Goal: Task Accomplishment & Management: Manage account settings

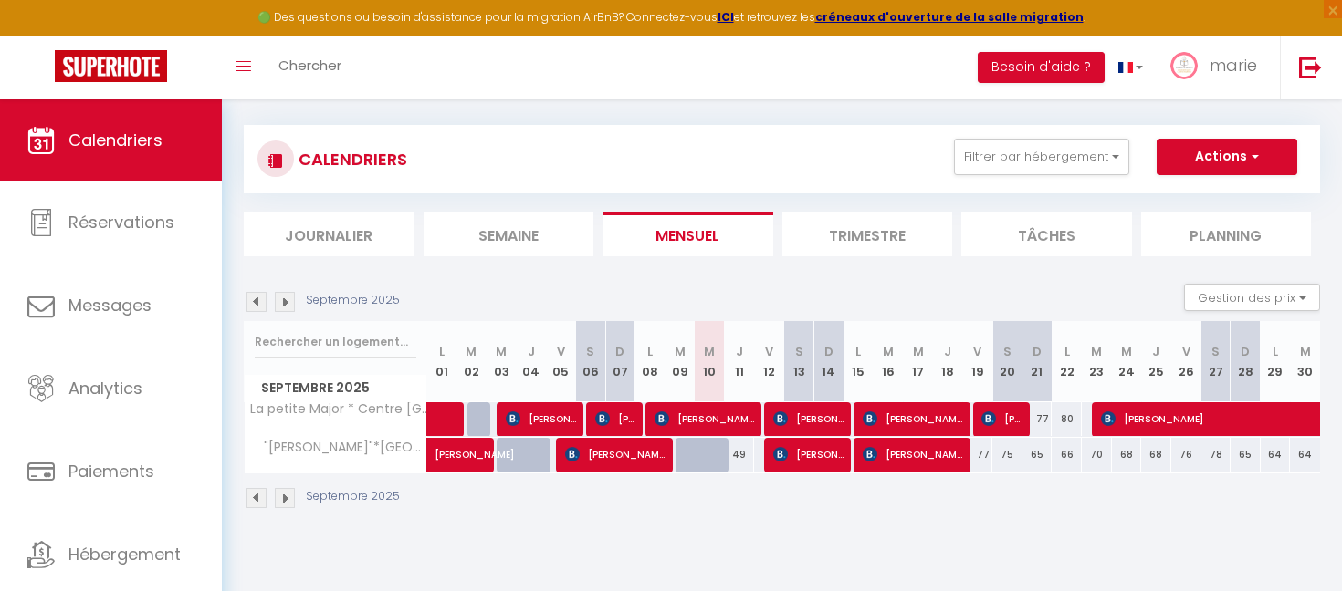
click at [1020, 133] on div "CALENDRIERS Filtrer par hébergement petite Tous ARLES Maisonette "petite roquet…" at bounding box center [782, 159] width 1076 height 68
click at [1011, 161] on button "Filtrer par hébergement" at bounding box center [1041, 157] width 175 height 37
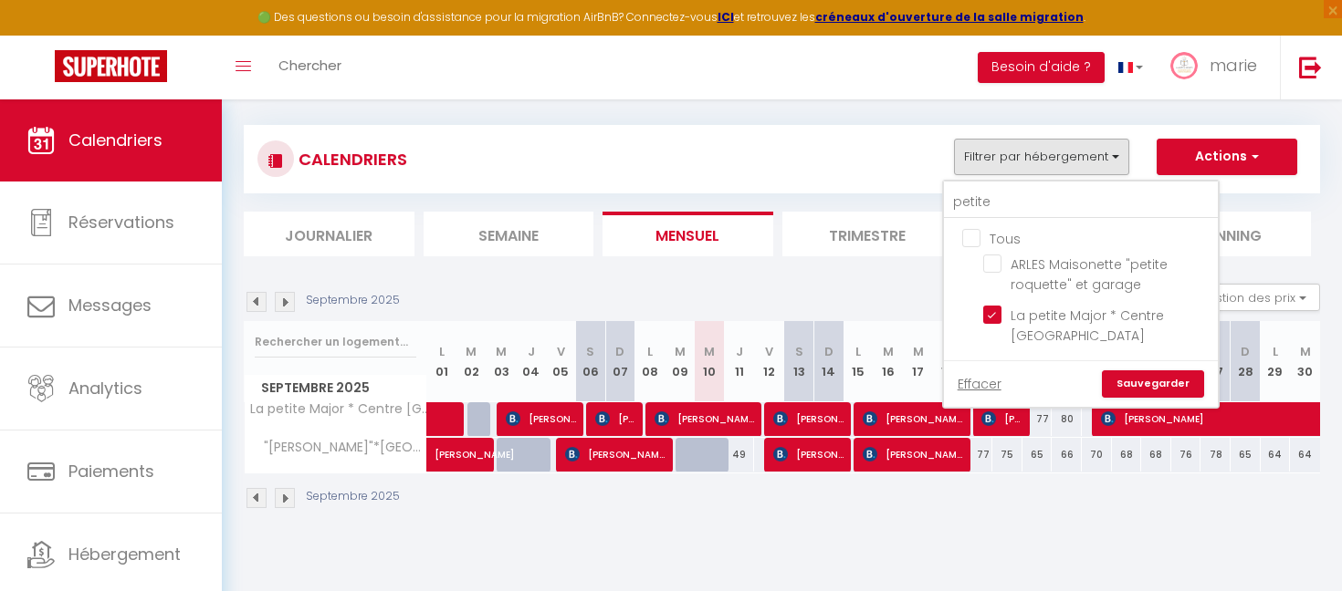
click at [973, 225] on ul "Tous ARLES Maisonette "petite roquette" et garage [GEOGRAPHIC_DATA] * Centre [G…" at bounding box center [1081, 289] width 274 height 141
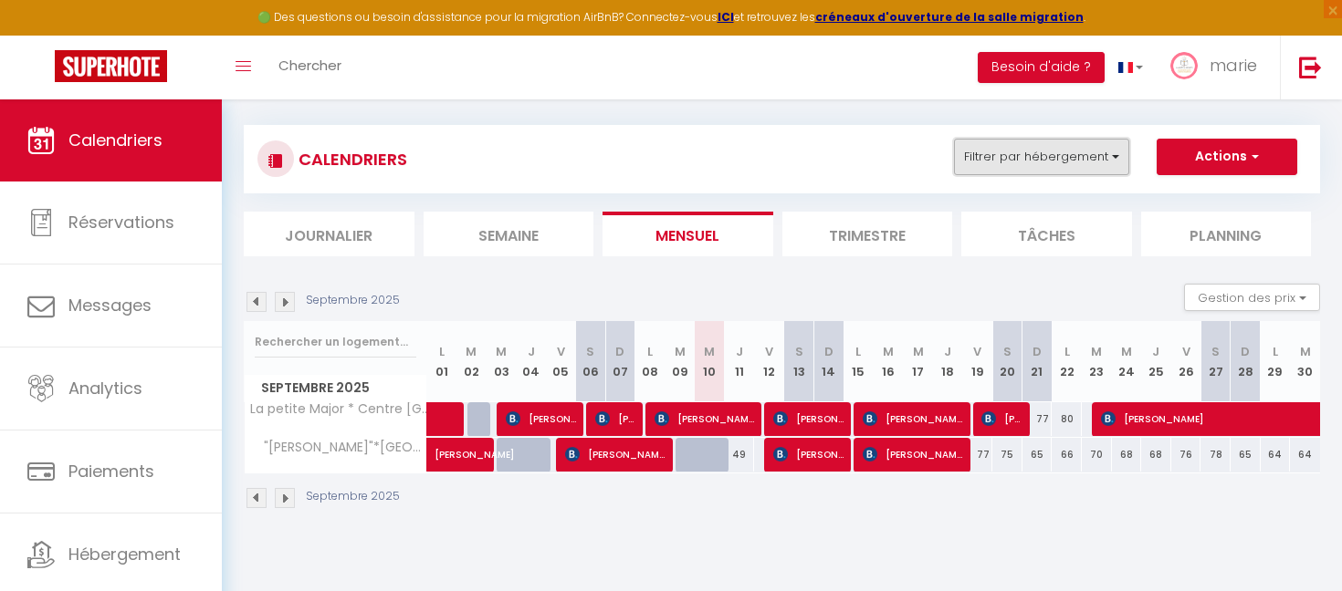
click at [1015, 152] on button "Filtrer par hébergement" at bounding box center [1041, 157] width 175 height 37
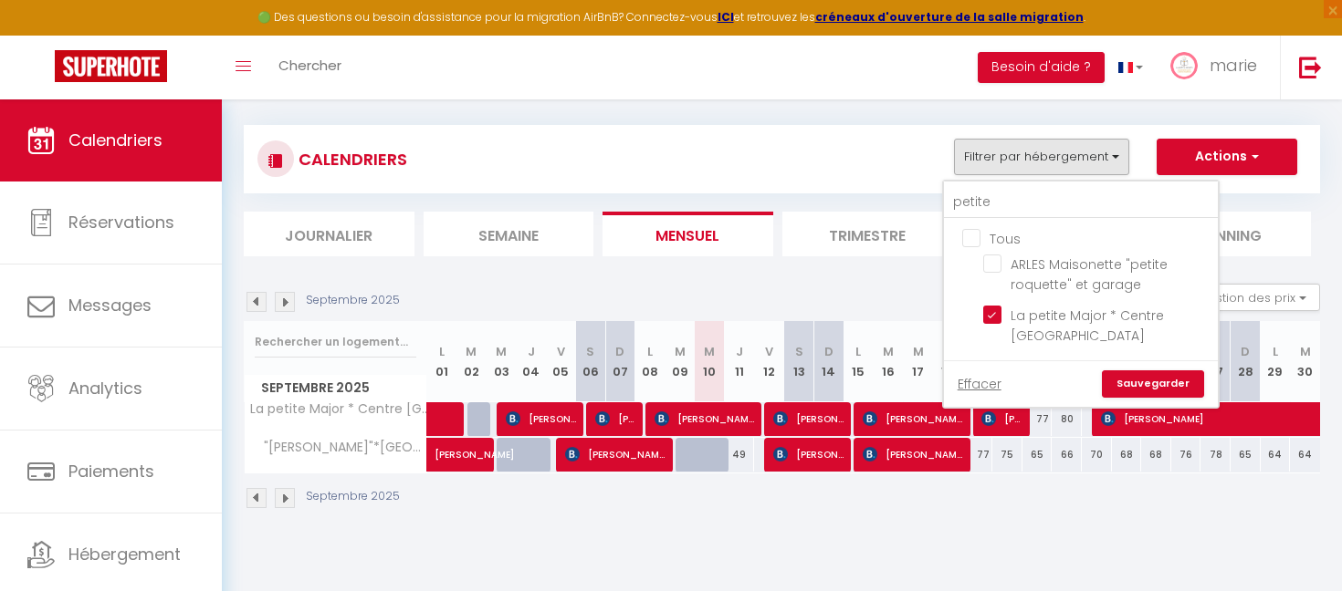
click at [976, 238] on input "Tous" at bounding box center [1099, 237] width 274 height 18
checkbox input "true"
click at [976, 238] on input "Tous" at bounding box center [1099, 237] width 274 height 18
checkbox input "false"
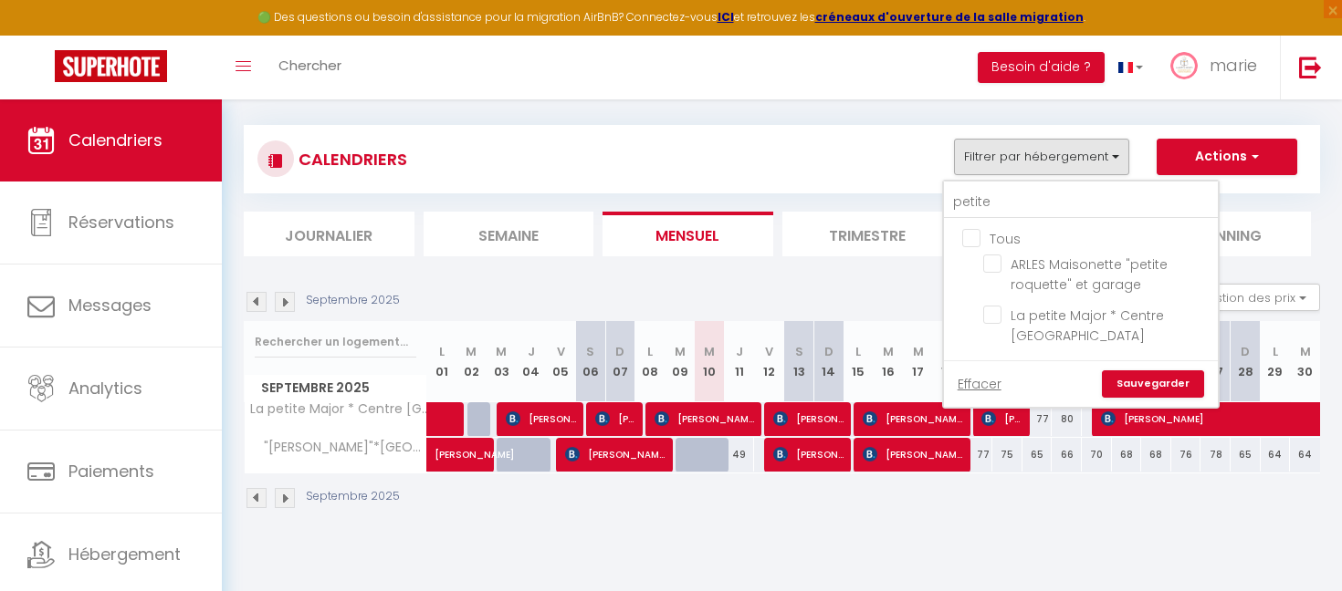
checkbox input "false"
click at [993, 204] on input "petite" at bounding box center [1081, 202] width 274 height 33
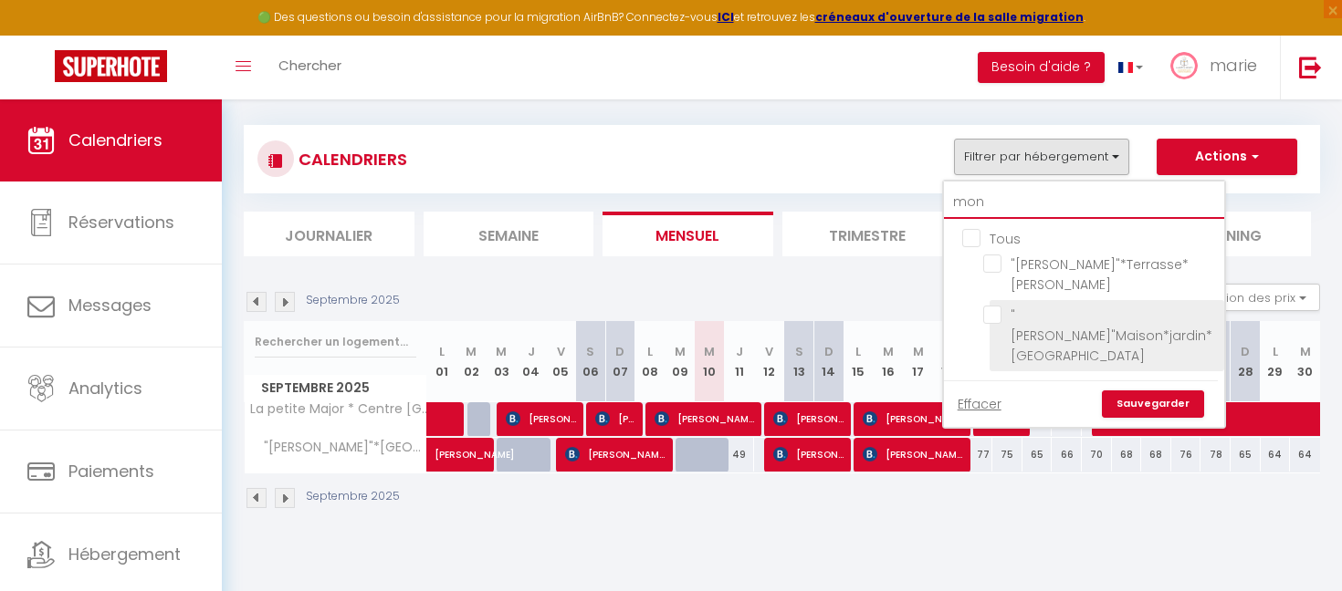
type input "mon"
click at [991, 323] on li ""[PERSON_NAME]"Maison*jardin*[GEOGRAPHIC_DATA]" at bounding box center [1106, 335] width 235 height 71
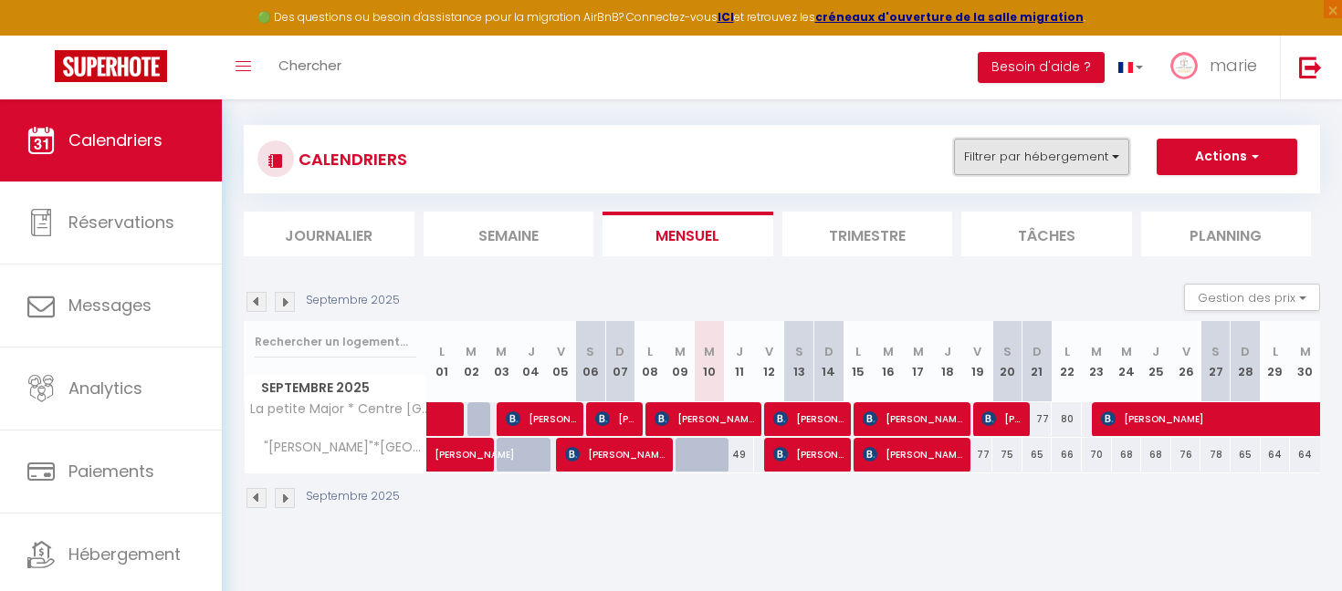
click at [1007, 152] on button "Filtrer par hébergement" at bounding box center [1041, 157] width 175 height 37
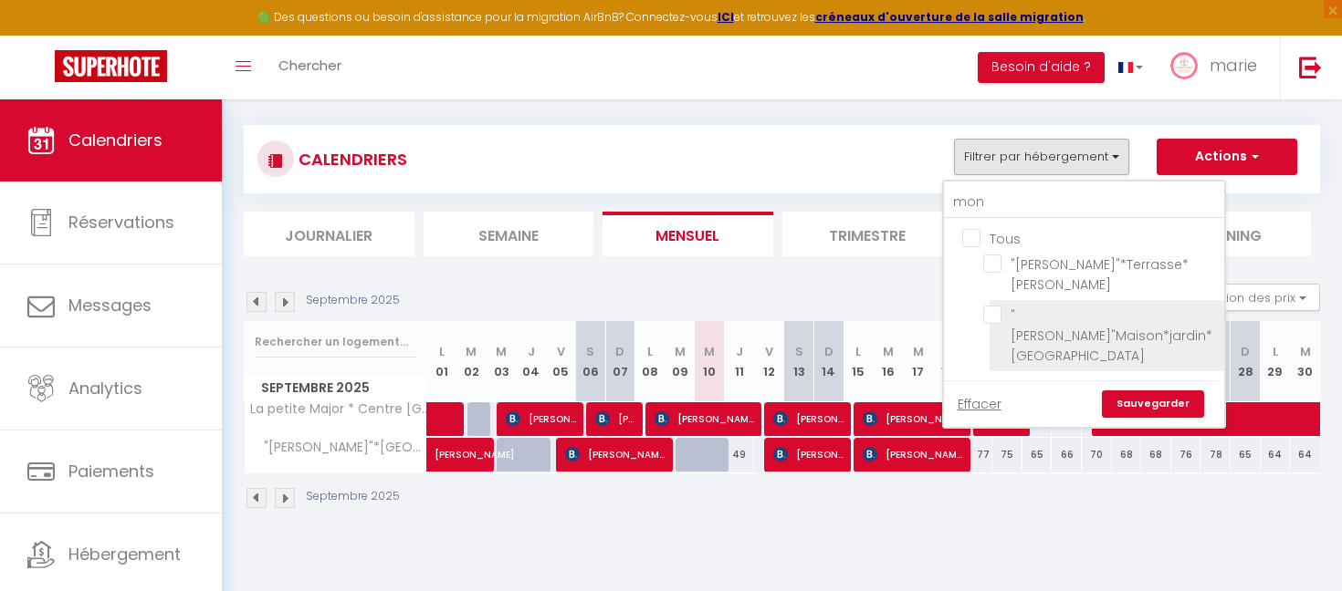
click at [998, 314] on input ""[PERSON_NAME]"Maison*jardin*[GEOGRAPHIC_DATA]" at bounding box center [1100, 315] width 235 height 18
checkbox input "true"
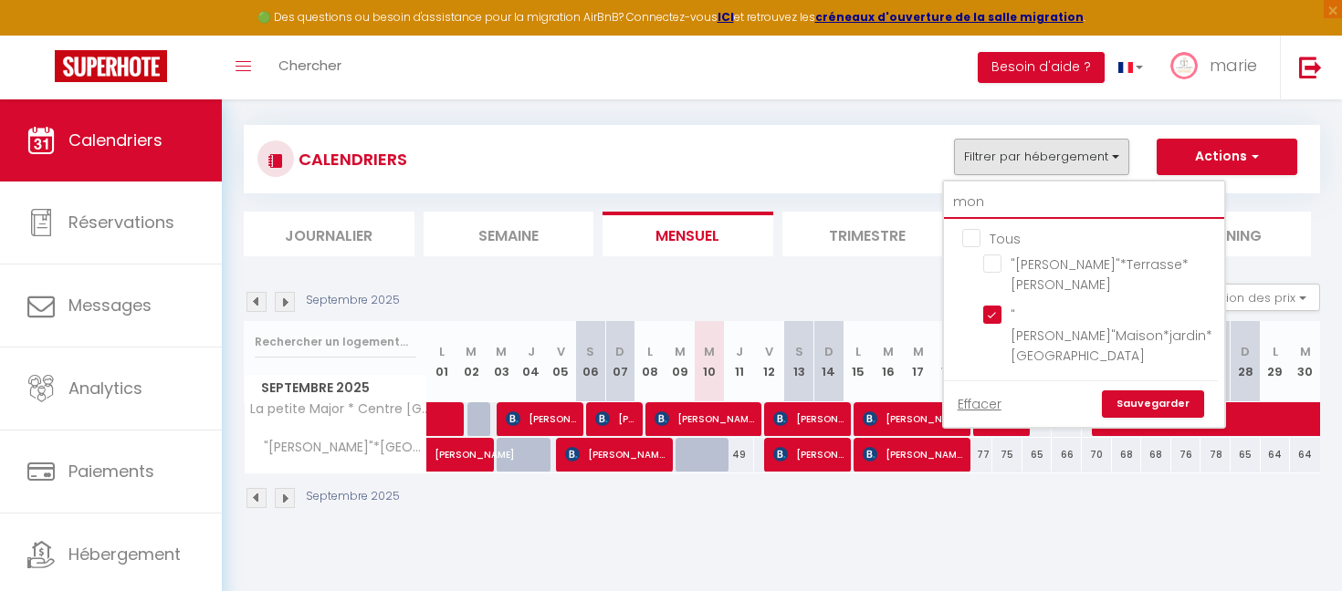
click at [992, 193] on input "mon" at bounding box center [1084, 202] width 280 height 33
type input "e"
checkbox input "false"
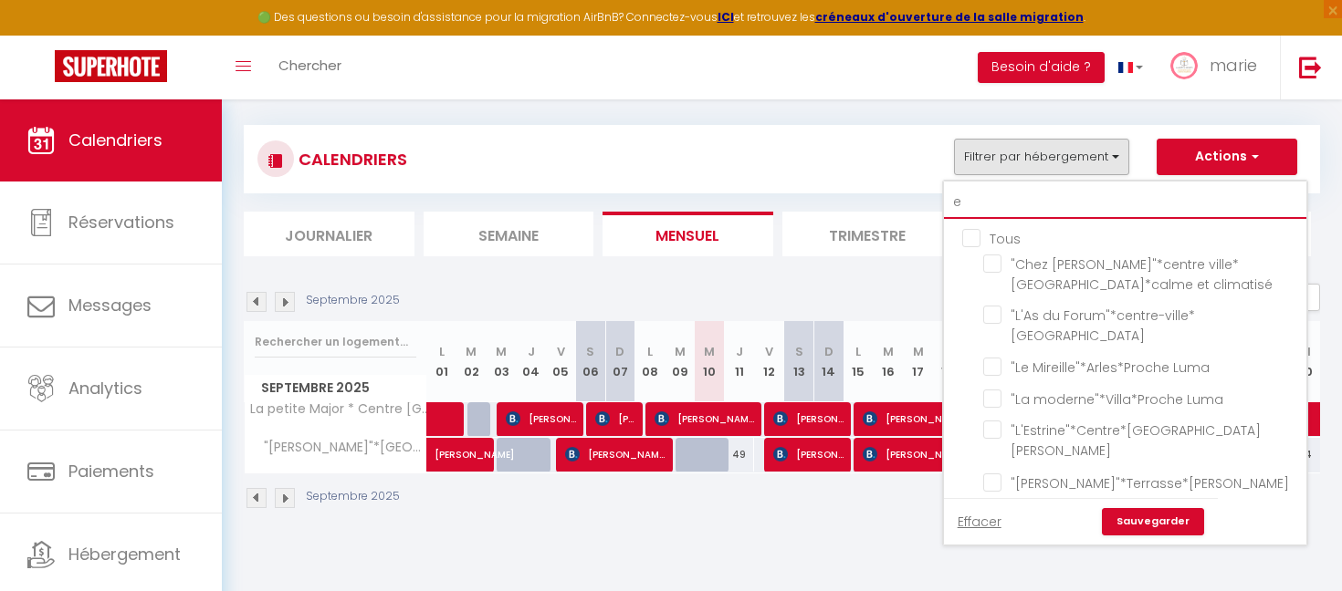
type input "es"
checkbox input "true"
checkbox input "false"
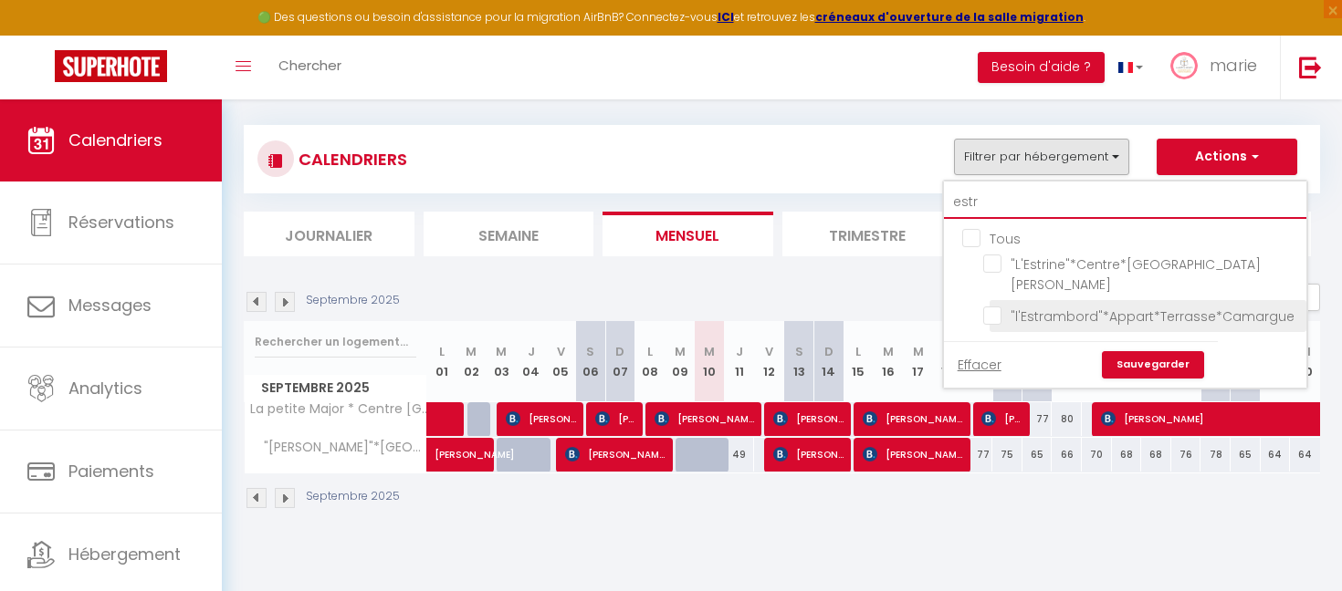
type input "estr"
click at [1000, 312] on input ""l'Estrambord"*Appart*Terrasse*Camargue" at bounding box center [1141, 315] width 317 height 18
checkbox input "true"
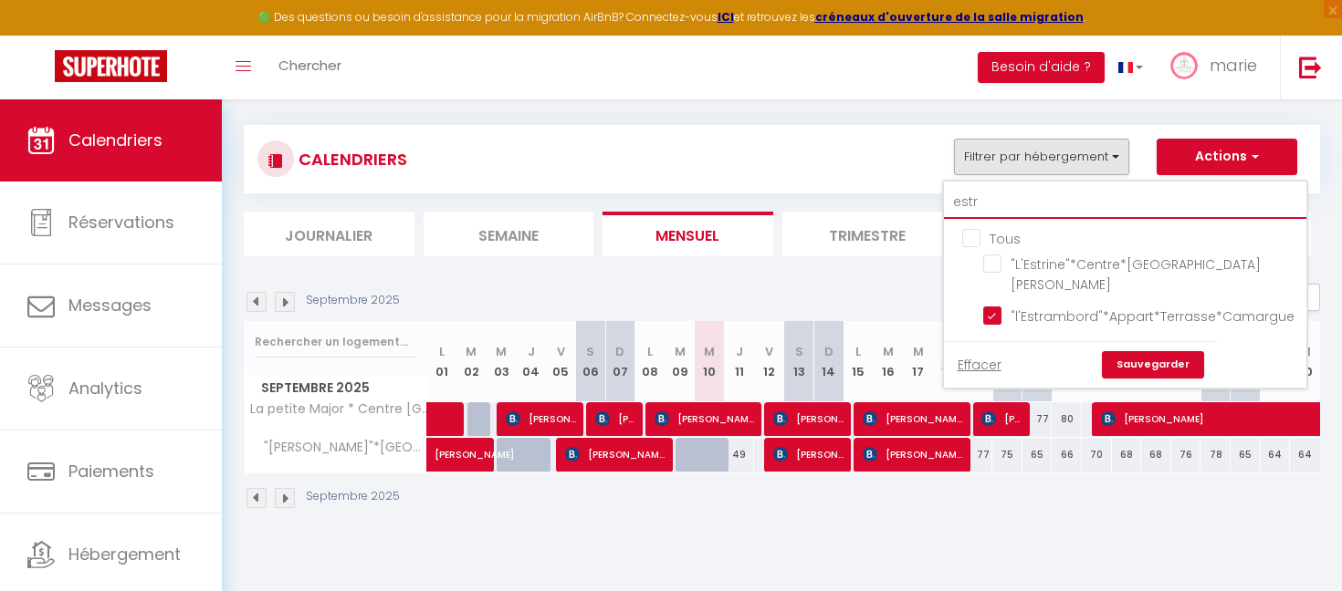
click at [1005, 212] on input "estr" at bounding box center [1125, 202] width 362 height 33
type input "m"
checkbox input "false"
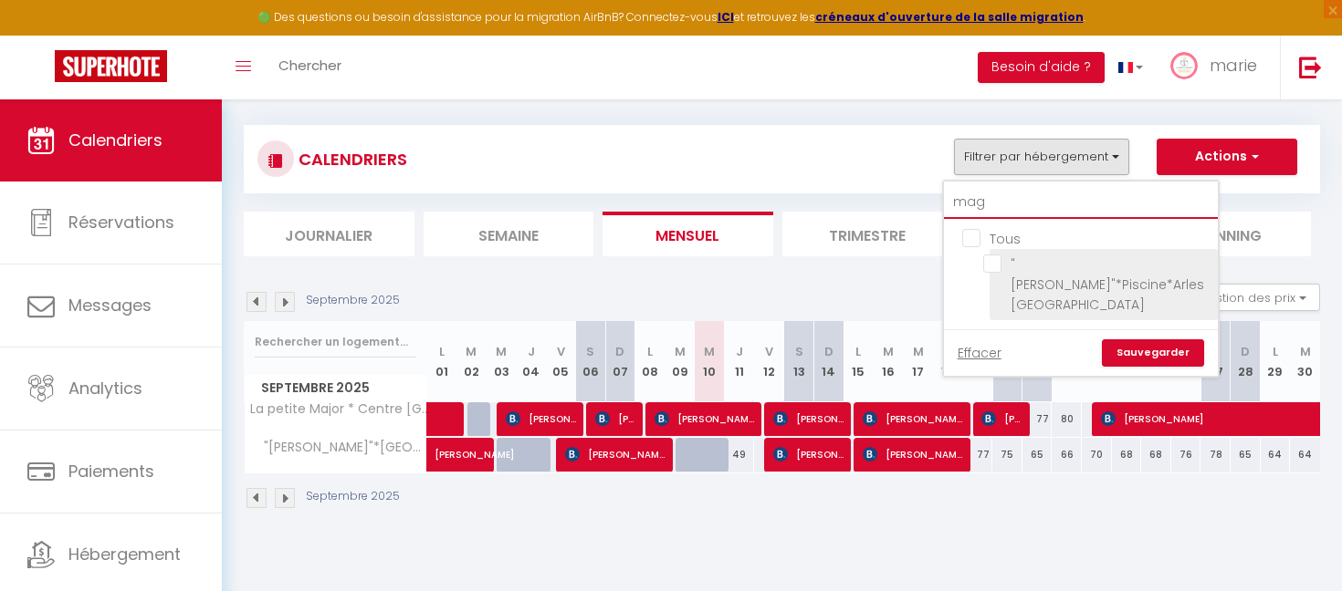
type input "mag"
click at [994, 266] on input ""[PERSON_NAME]"*Piscine*Arles [GEOGRAPHIC_DATA]" at bounding box center [1097, 264] width 228 height 18
checkbox input "true"
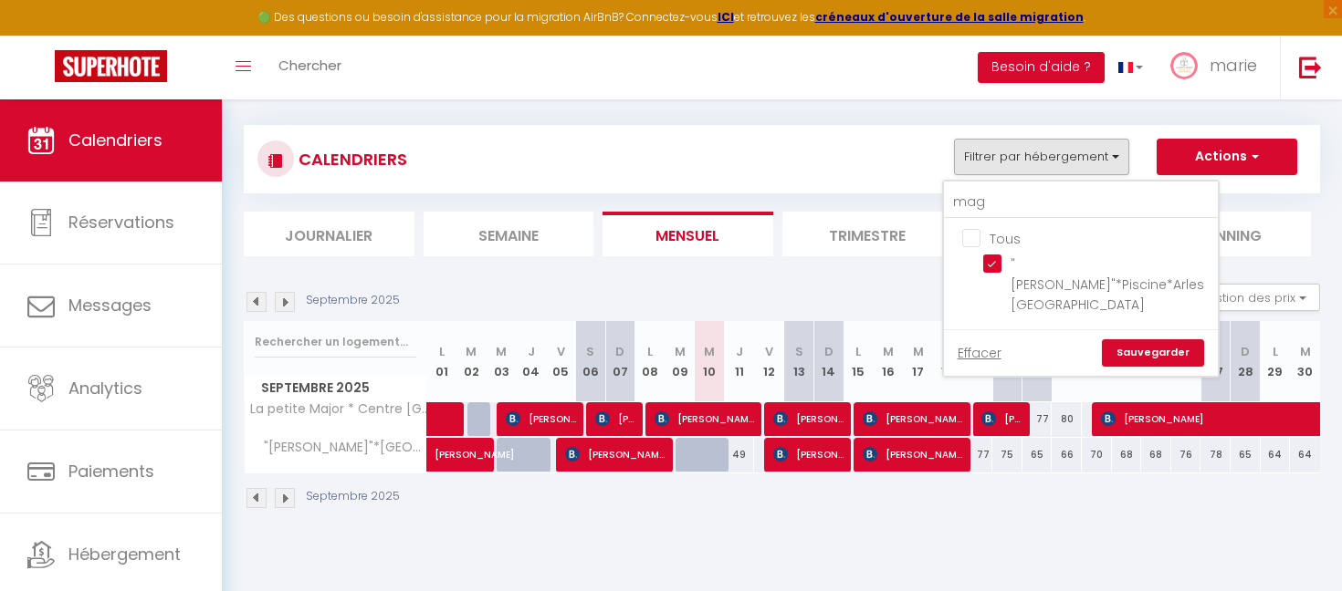
click at [1132, 340] on link "Sauvegarder" at bounding box center [1153, 353] width 102 height 27
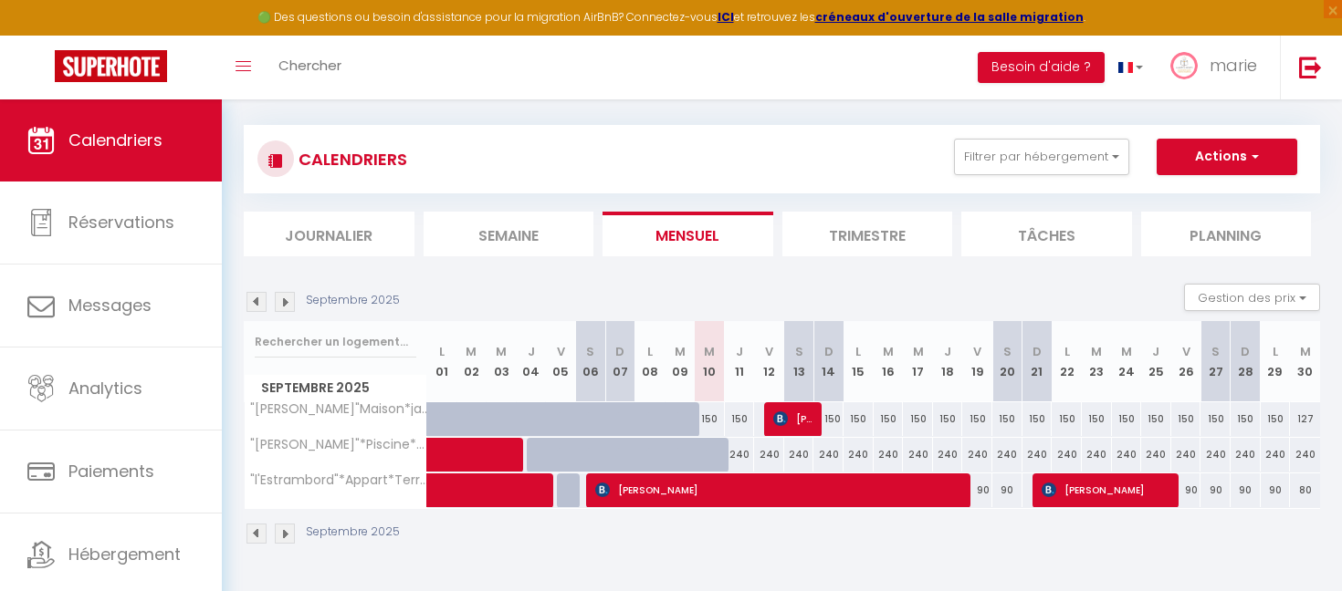
scroll to position [99, 0]
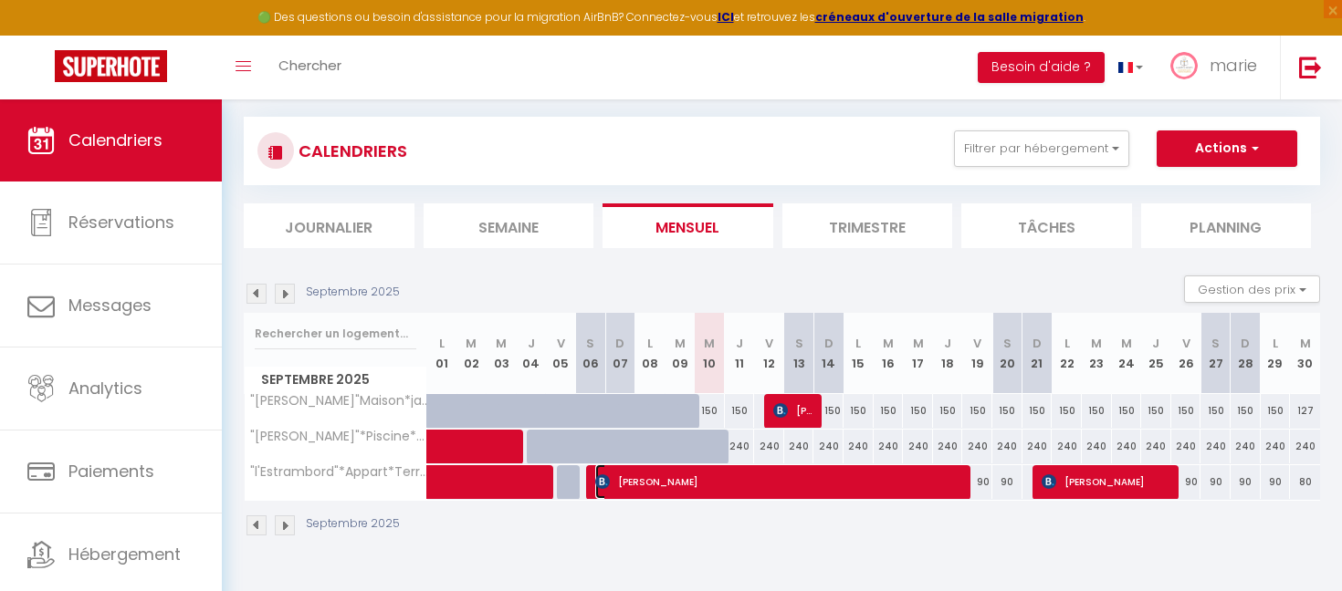
click at [723, 493] on span "[PERSON_NAME]" at bounding box center [780, 482] width 371 height 35
select select
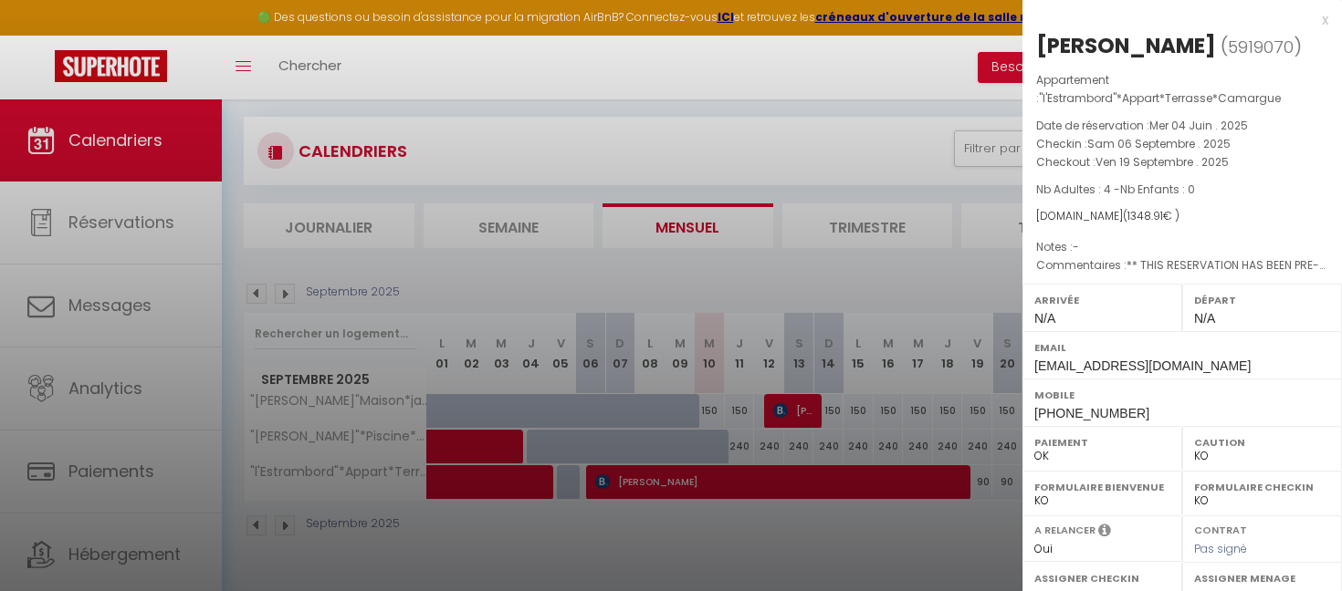
click at [723, 493] on div at bounding box center [671, 295] width 1342 height 591
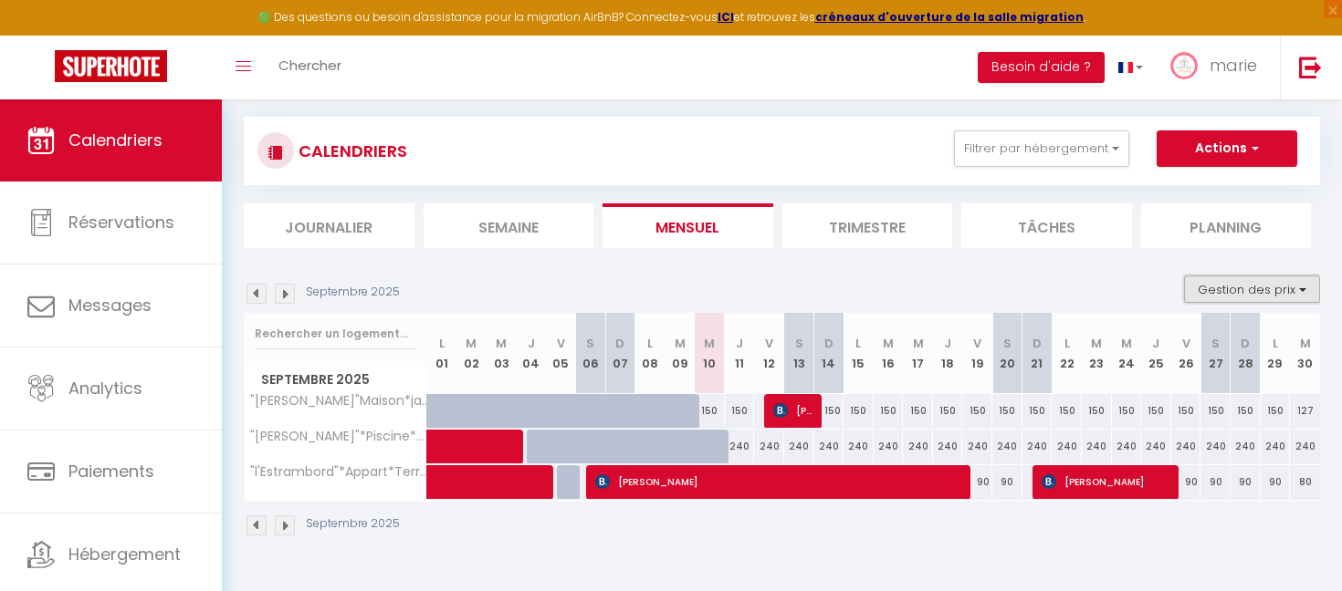
click at [1220, 292] on button "Gestion des prix" at bounding box center [1252, 289] width 136 height 27
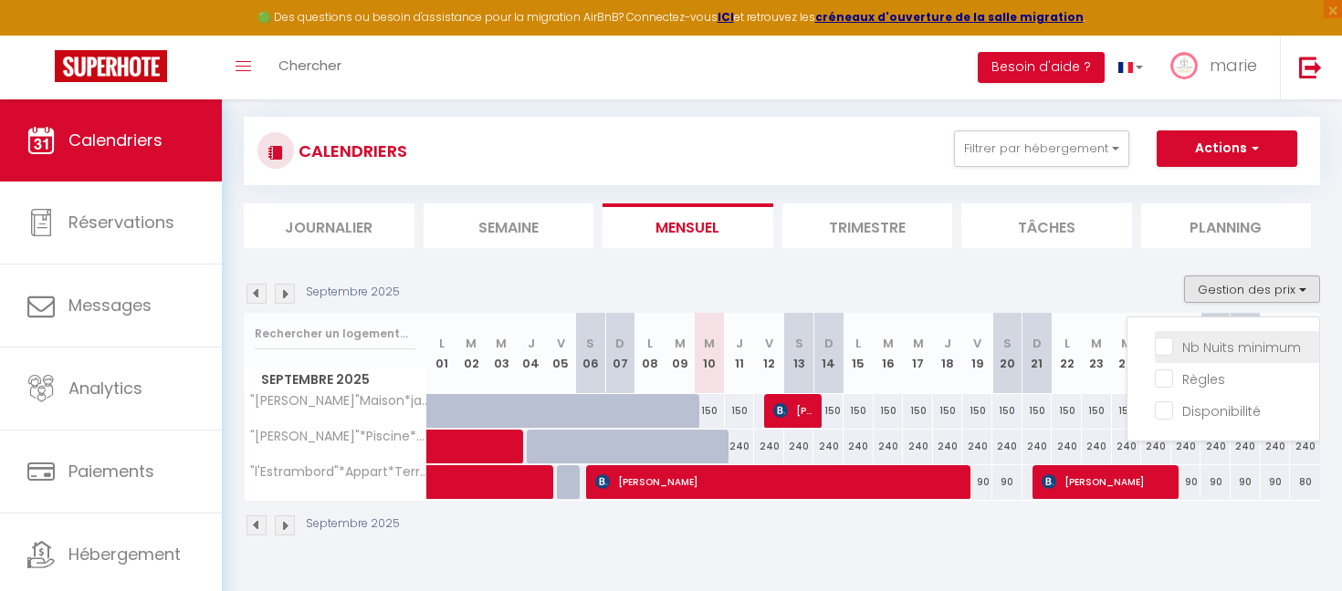
click at [1168, 343] on input "Nb Nuits minimum" at bounding box center [1237, 346] width 164 height 18
checkbox input "true"
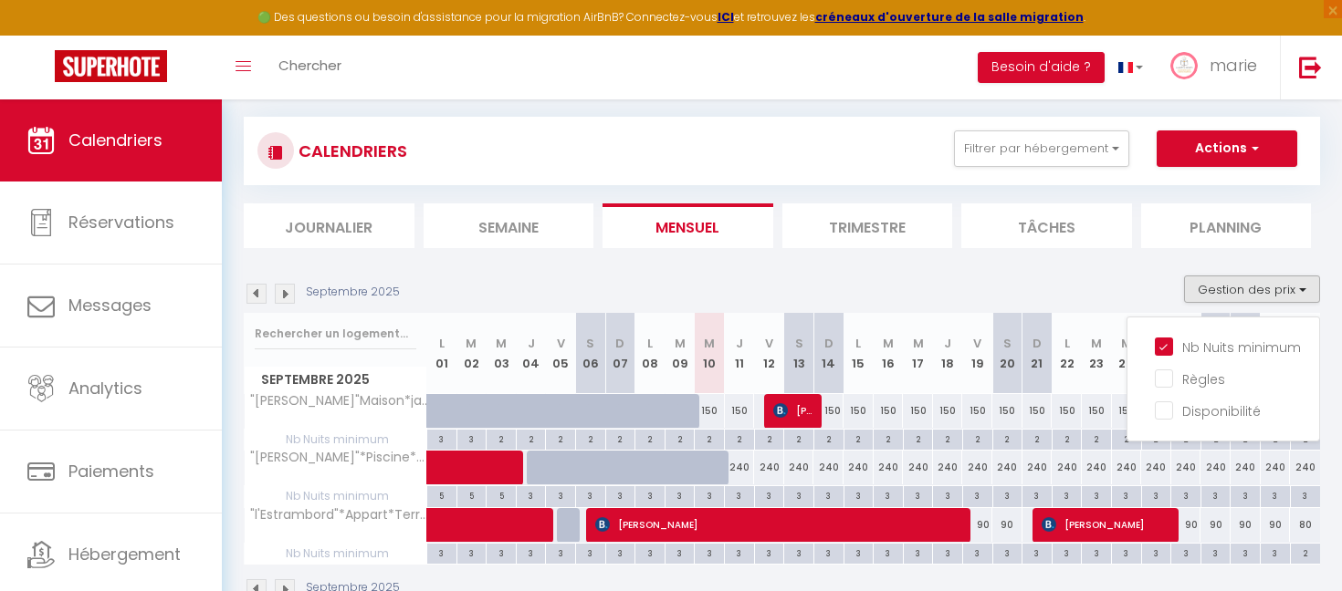
drag, startPoint x: 981, startPoint y: 527, endPoint x: 1017, endPoint y: 527, distance: 35.6
click at [1017, 527] on tr ""l'Estrambord"*Appart*Terrasse*Camargue 90 90 [PERSON_NAME]" at bounding box center [783, 525] width 1076 height 36
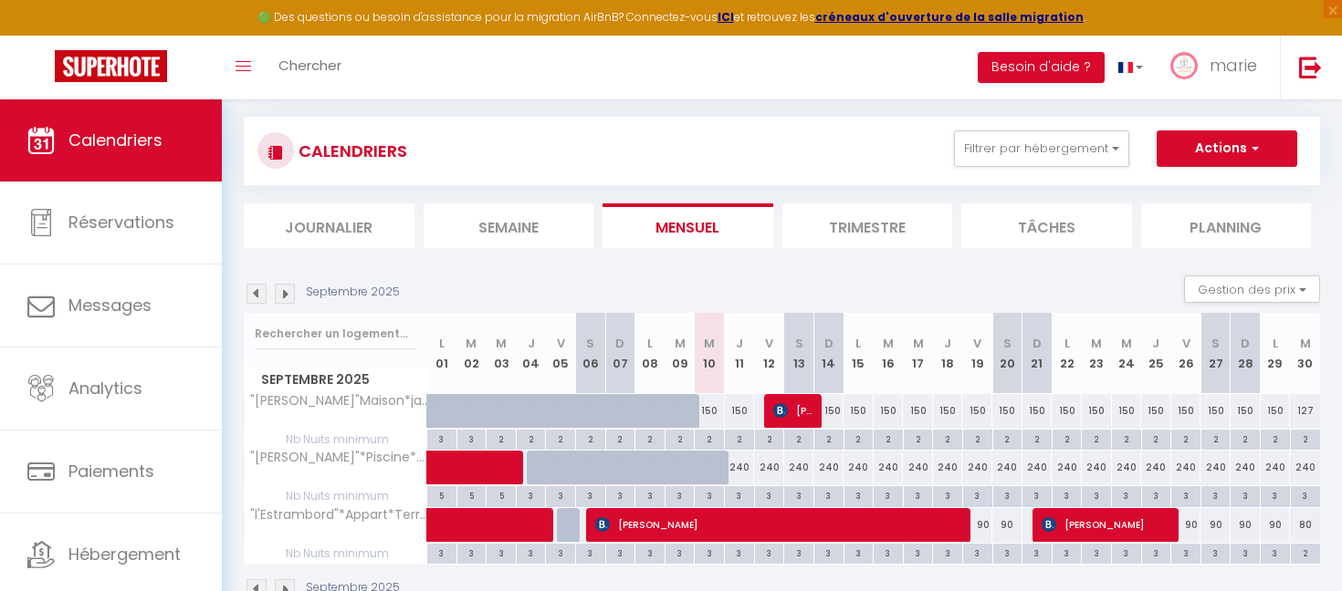
click at [978, 556] on div "3" at bounding box center [977, 552] width 29 height 17
type input "3"
type input "Ven 19 Septembre 2025"
type input "Sam 20 Septembre 2025"
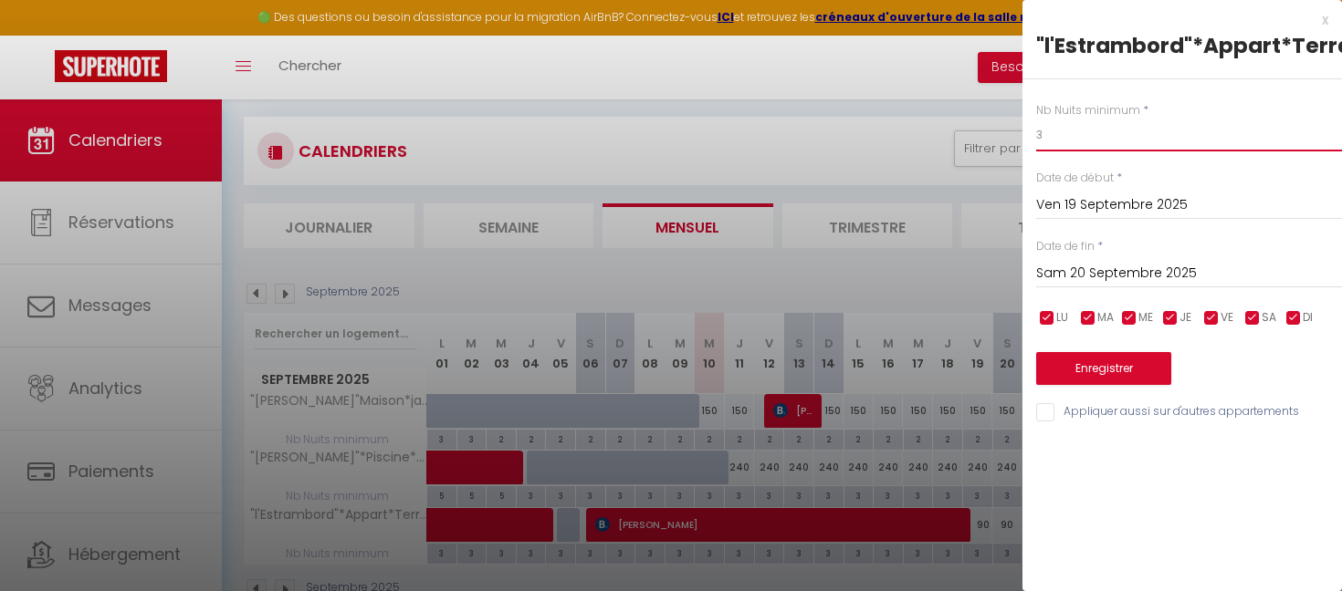
click at [1094, 142] on input "3" at bounding box center [1189, 135] width 306 height 33
type input "2"
click at [1101, 379] on button "Enregistrer" at bounding box center [1103, 368] width 135 height 33
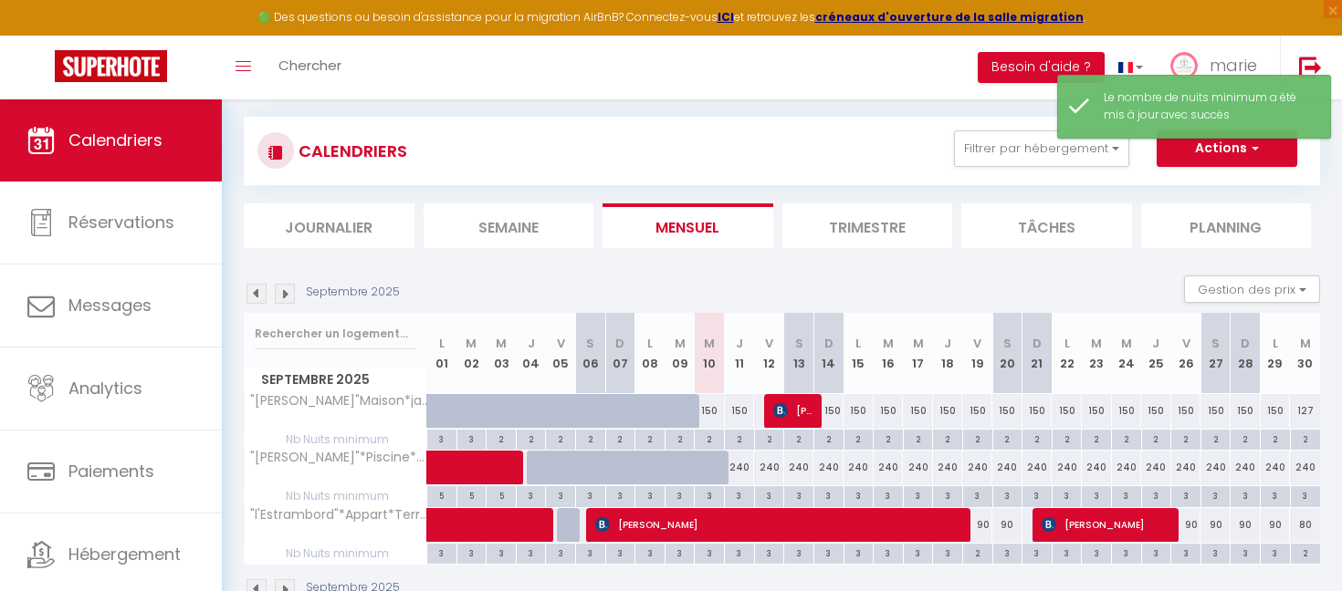
click at [1008, 555] on div "3" at bounding box center [1007, 552] width 29 height 17
type input "3"
type input "Sam 20 Septembre 2025"
type input "Dim 21 Septembre 2025"
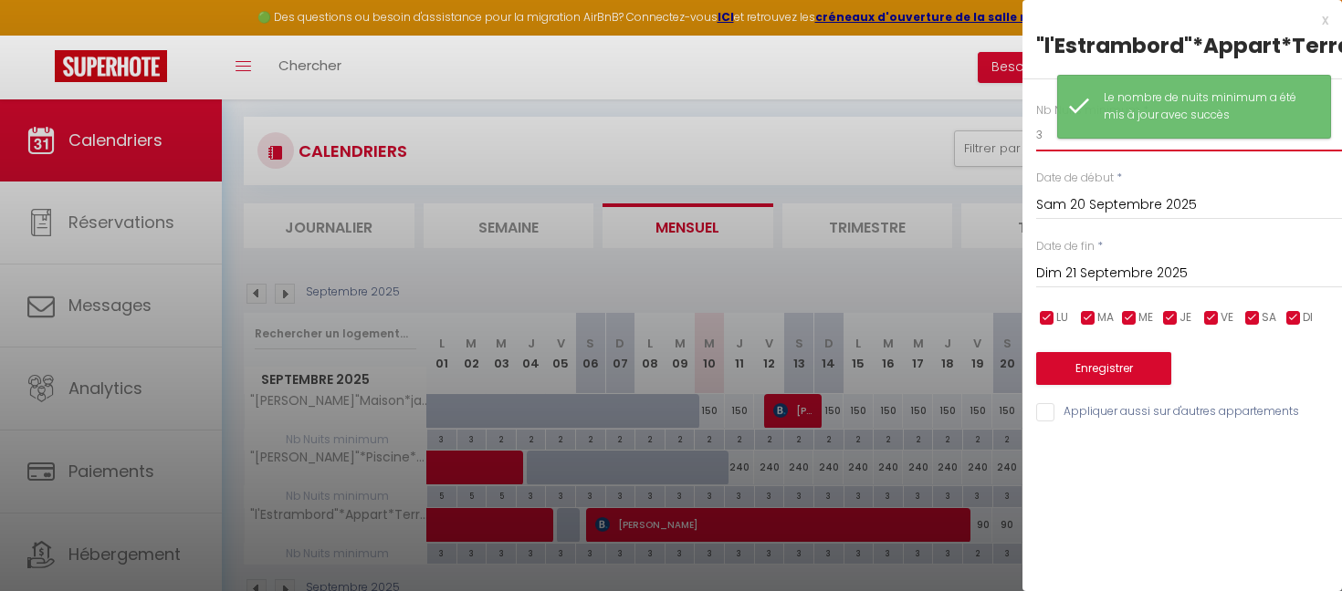
click at [1044, 136] on input "3" at bounding box center [1189, 135] width 306 height 33
type input "é"
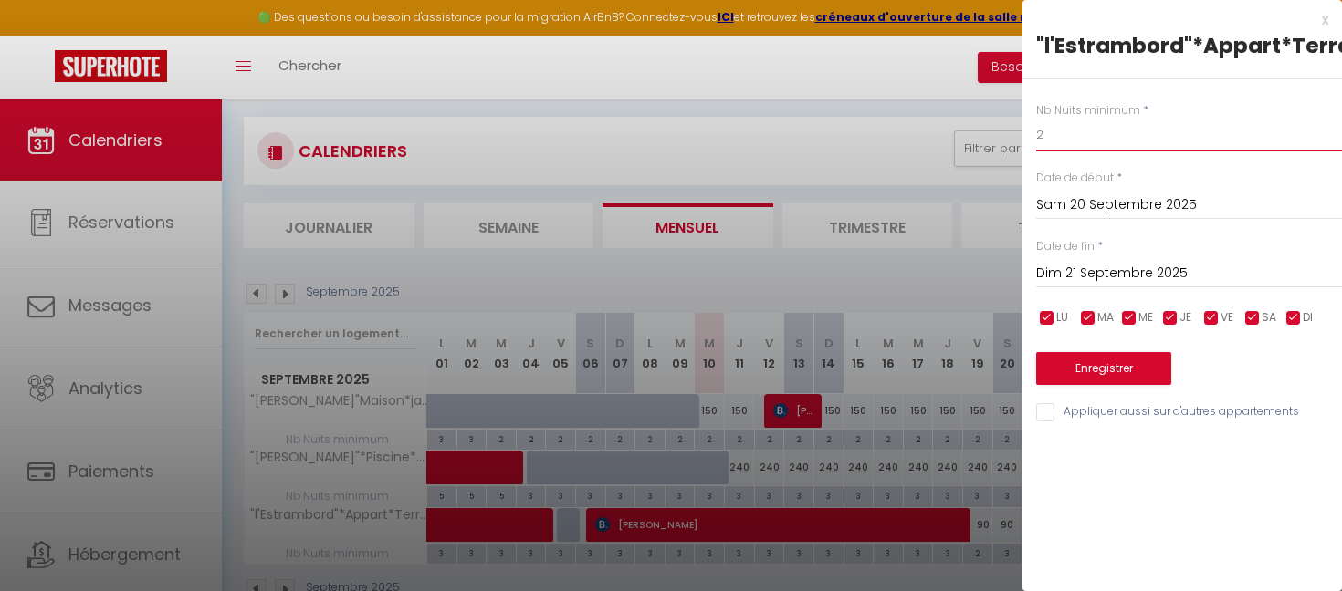
type input "2"
click at [1099, 378] on button "Enregistrer" at bounding box center [1103, 368] width 135 height 33
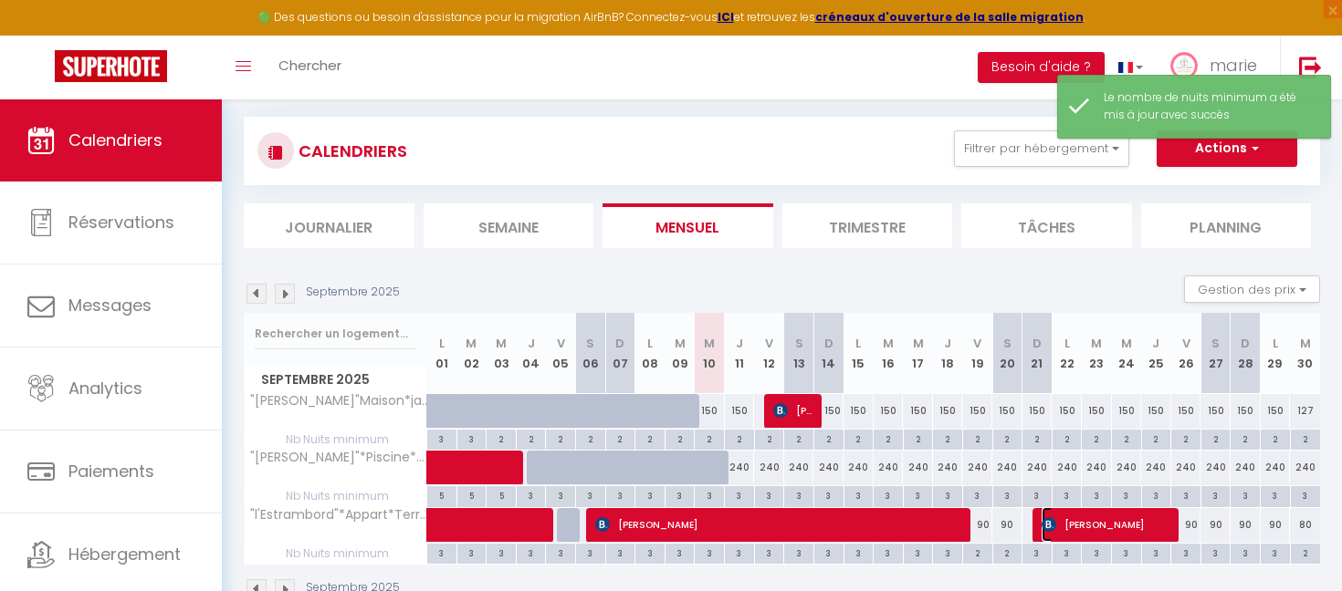
click at [1102, 510] on span "[PERSON_NAME]" at bounding box center [1106, 524] width 131 height 35
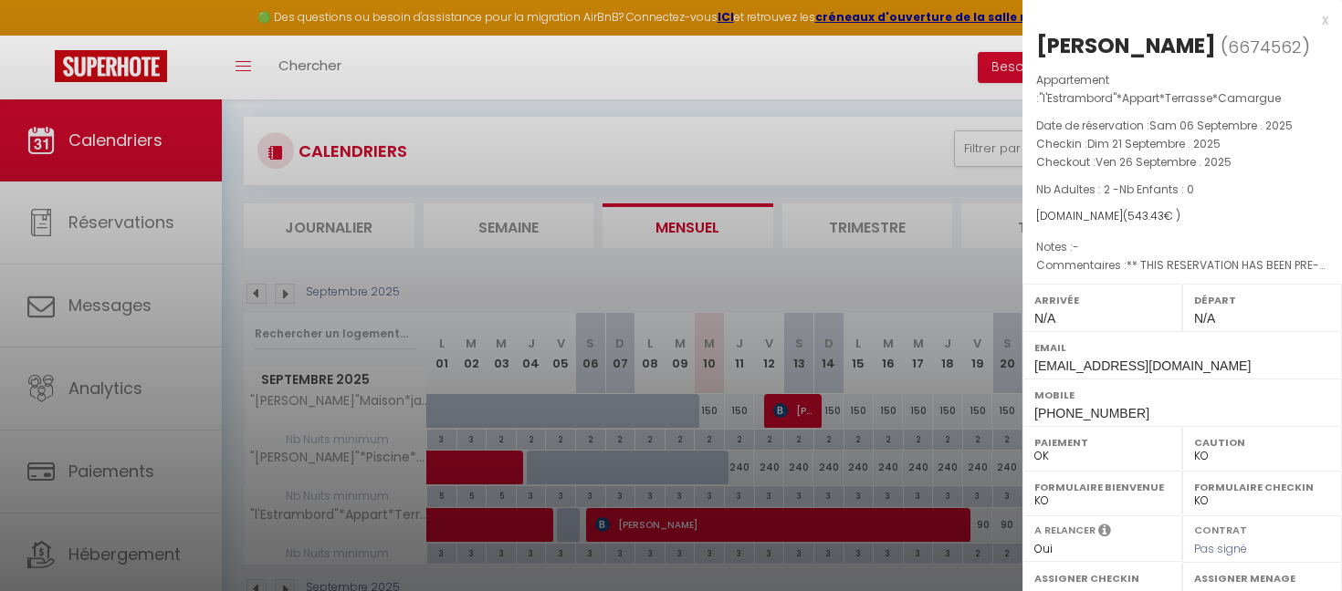
click at [727, 414] on div at bounding box center [671, 295] width 1342 height 591
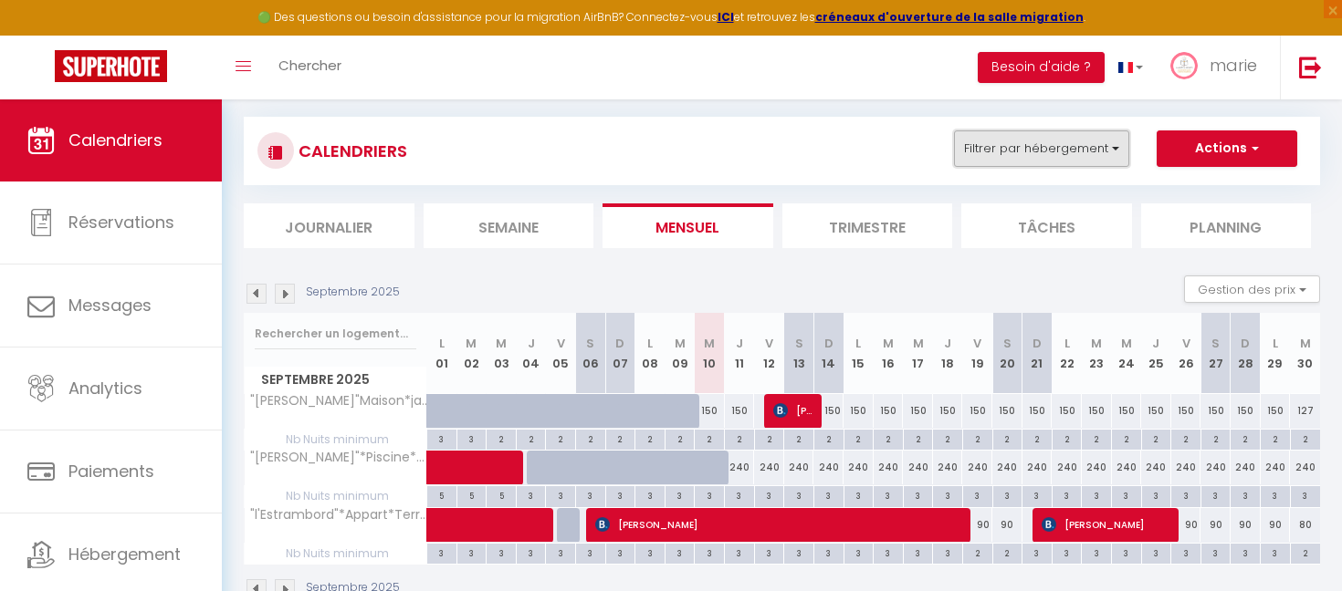
click at [988, 159] on button "Filtrer par hébergement" at bounding box center [1041, 149] width 175 height 37
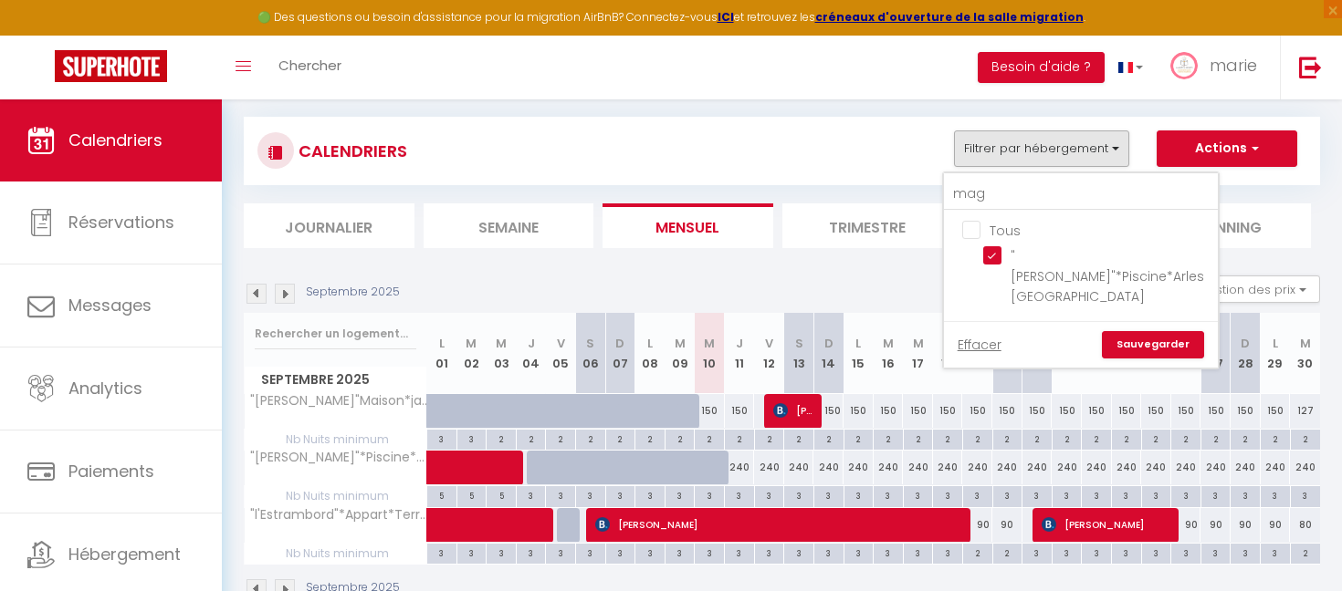
click at [977, 223] on input "Tous" at bounding box center [1099, 229] width 274 height 18
checkbox input "true"
click at [1130, 331] on link "Sauvegarder" at bounding box center [1153, 344] width 102 height 27
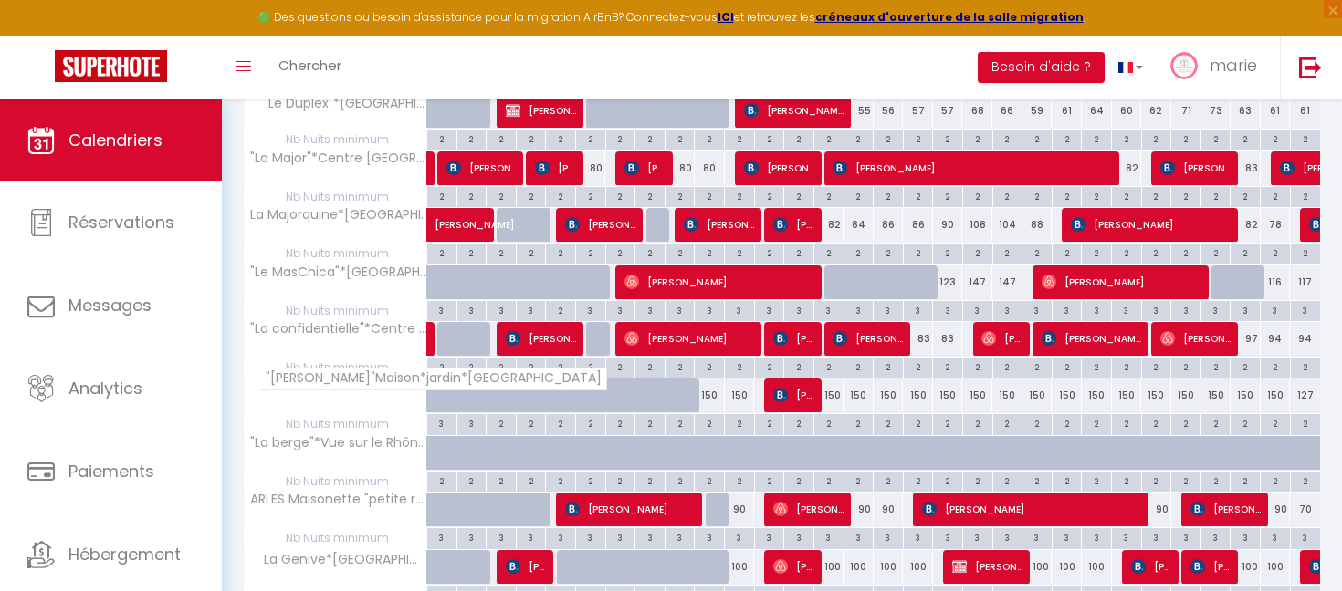
scroll to position [1080, 0]
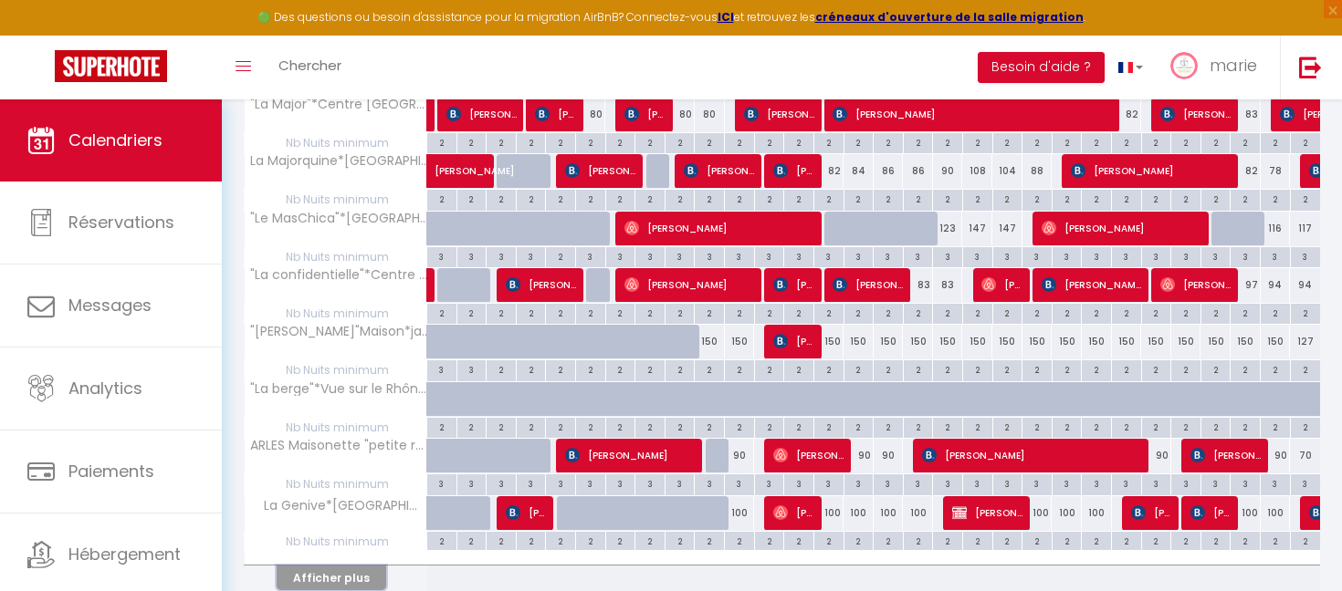
click at [315, 574] on button "Afficher plus" at bounding box center [332, 578] width 110 height 25
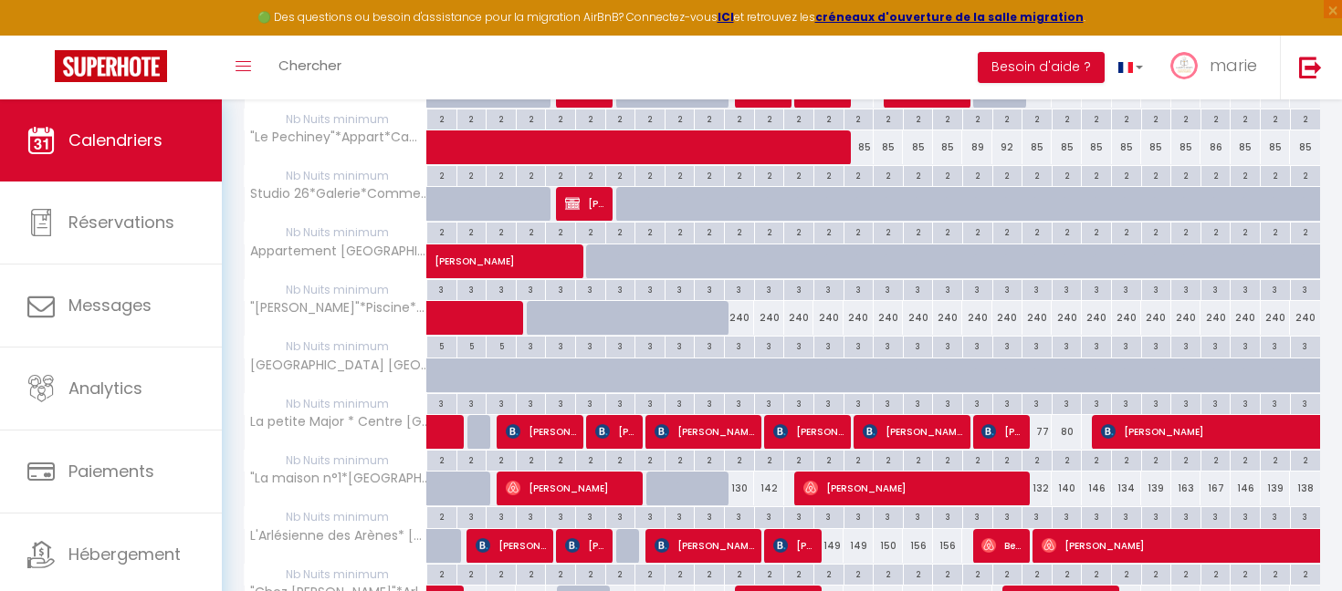
scroll to position [2131, 0]
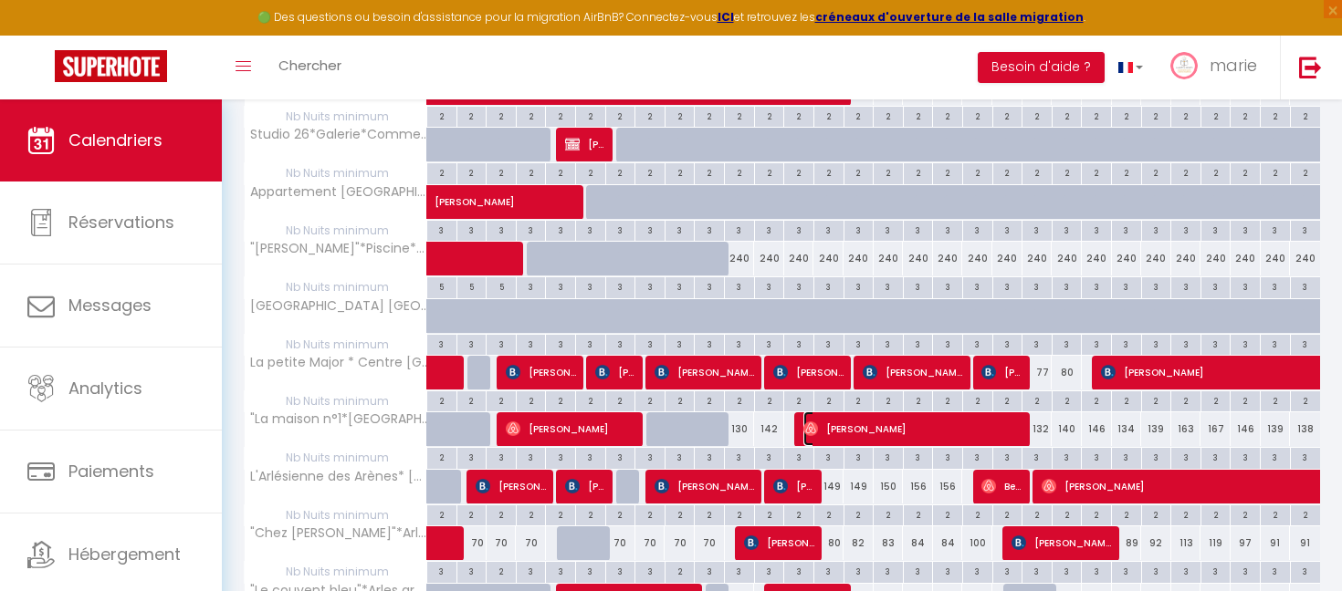
click at [852, 426] on span "[PERSON_NAME]" at bounding box center [913, 429] width 221 height 35
select select "OK"
select select "25260"
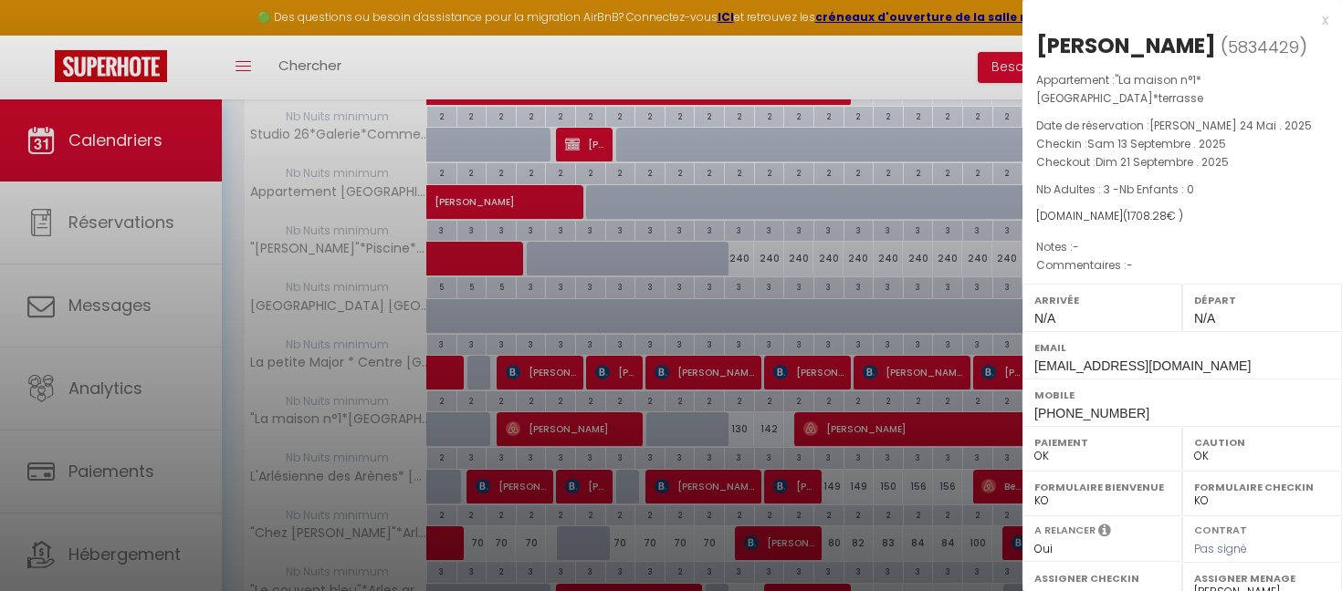
click at [852, 426] on div at bounding box center [671, 295] width 1342 height 591
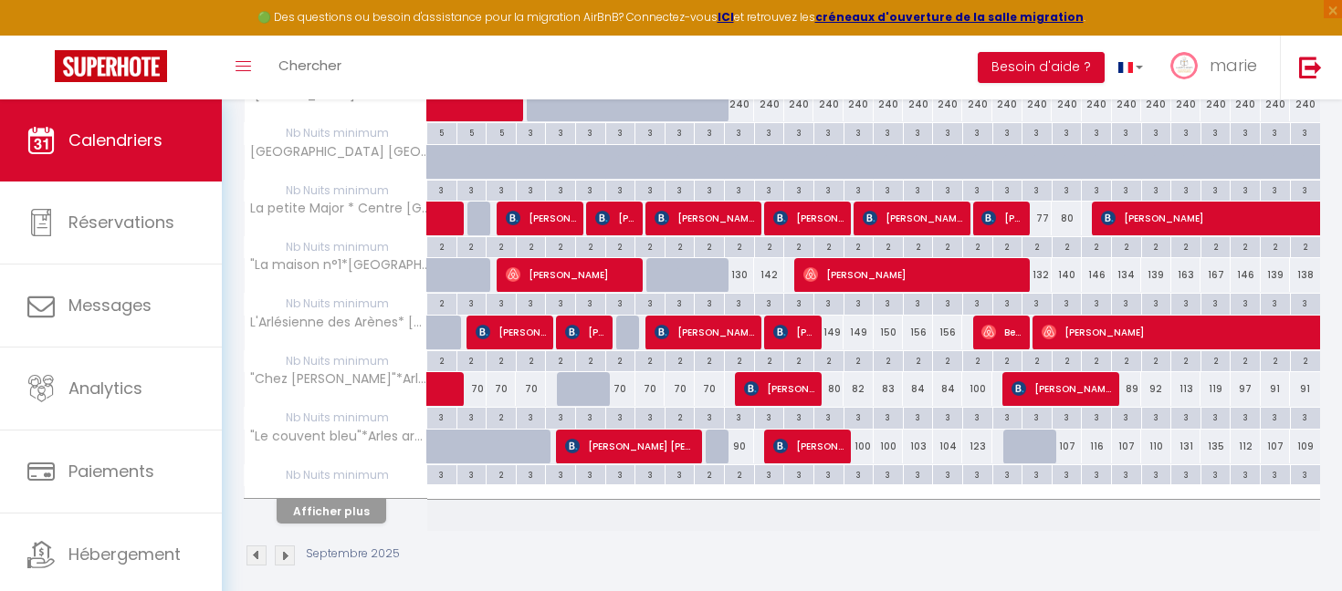
scroll to position [2300, 0]
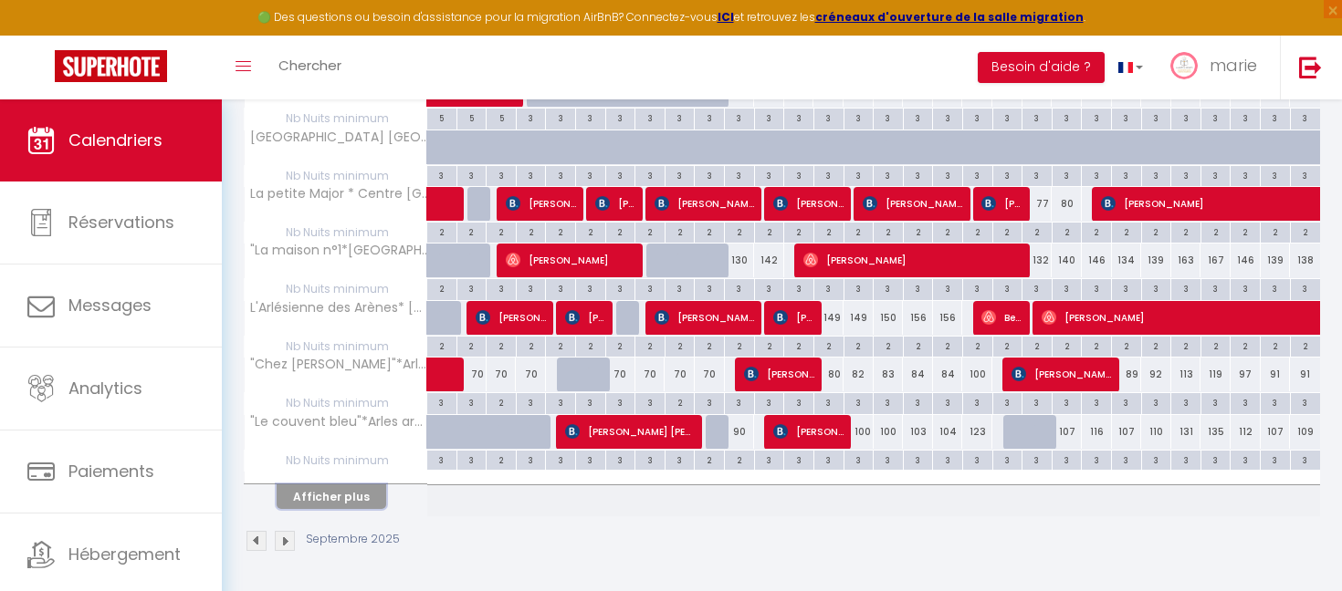
click at [361, 502] on button "Afficher plus" at bounding box center [332, 497] width 110 height 25
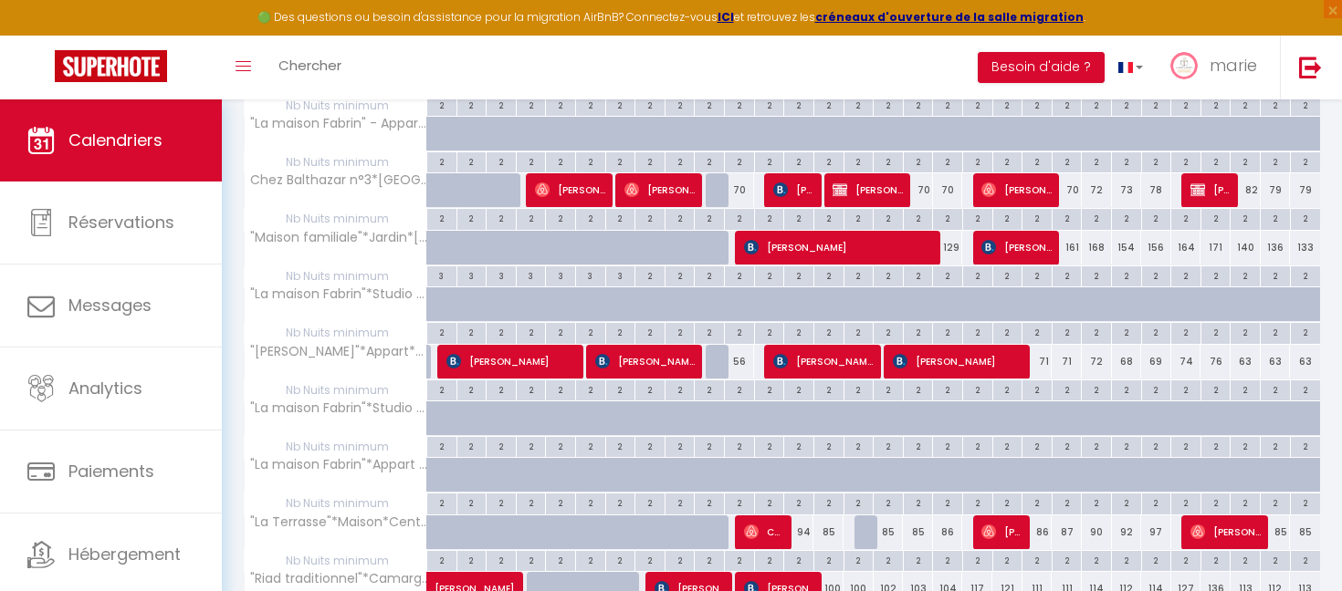
scroll to position [3058, 0]
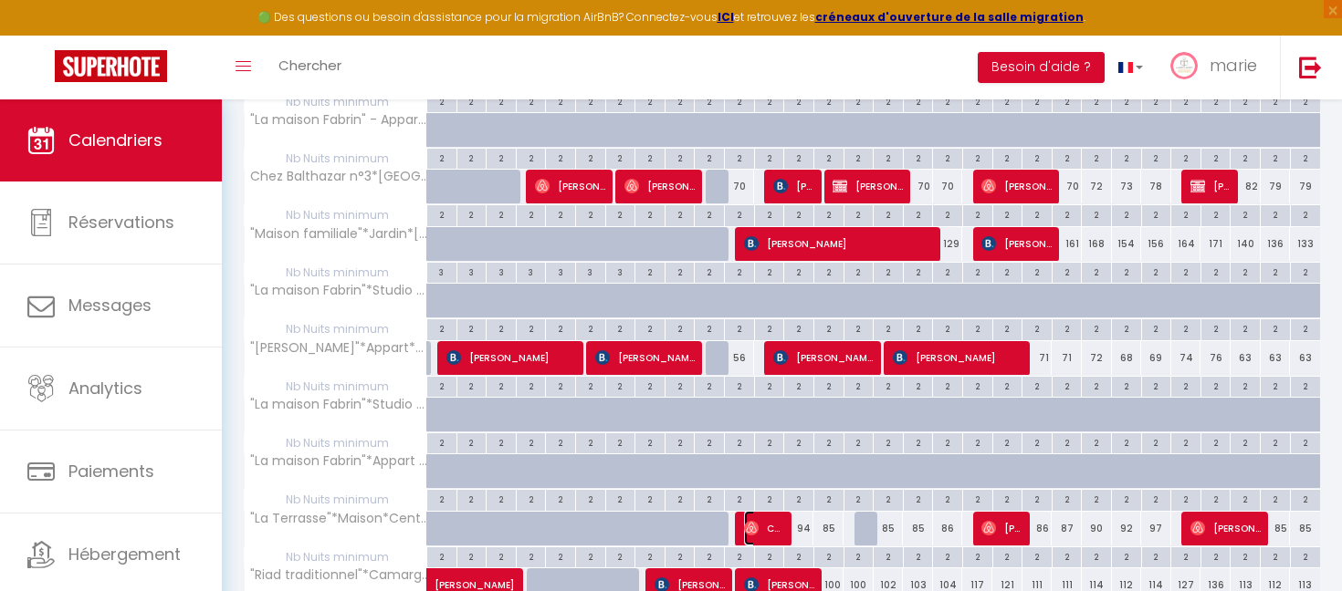
click at [759, 537] on span "Charlotte Surrey" at bounding box center [764, 528] width 40 height 35
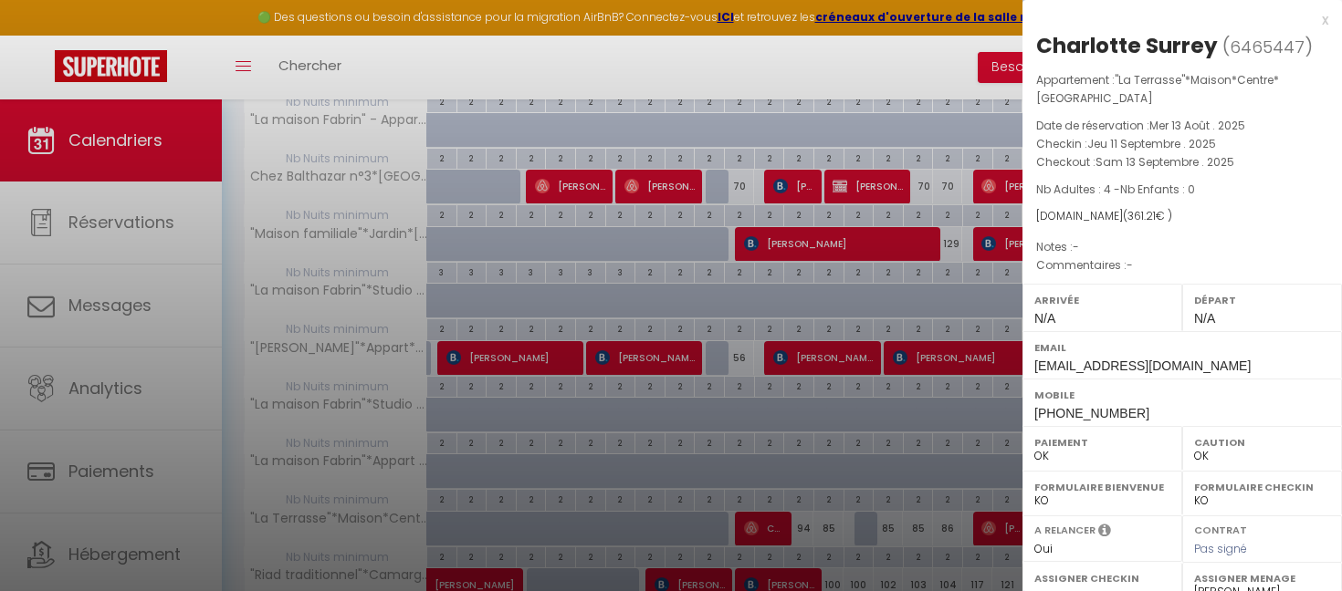
click at [759, 537] on div at bounding box center [671, 295] width 1342 height 591
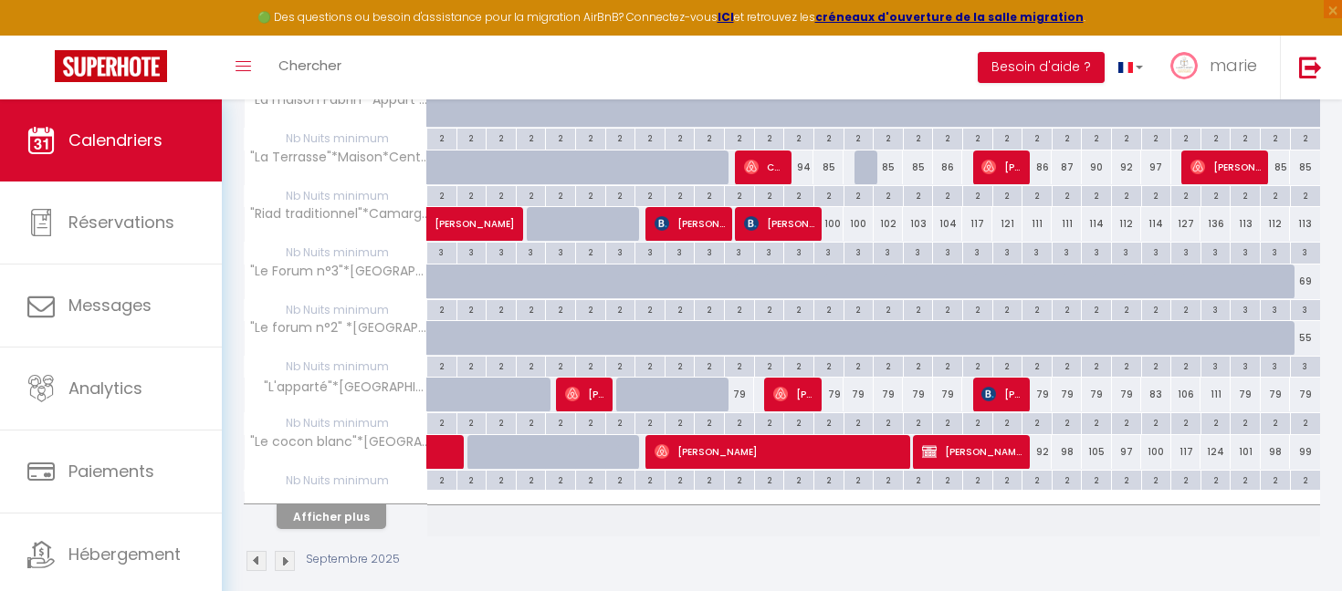
scroll to position [3439, 0]
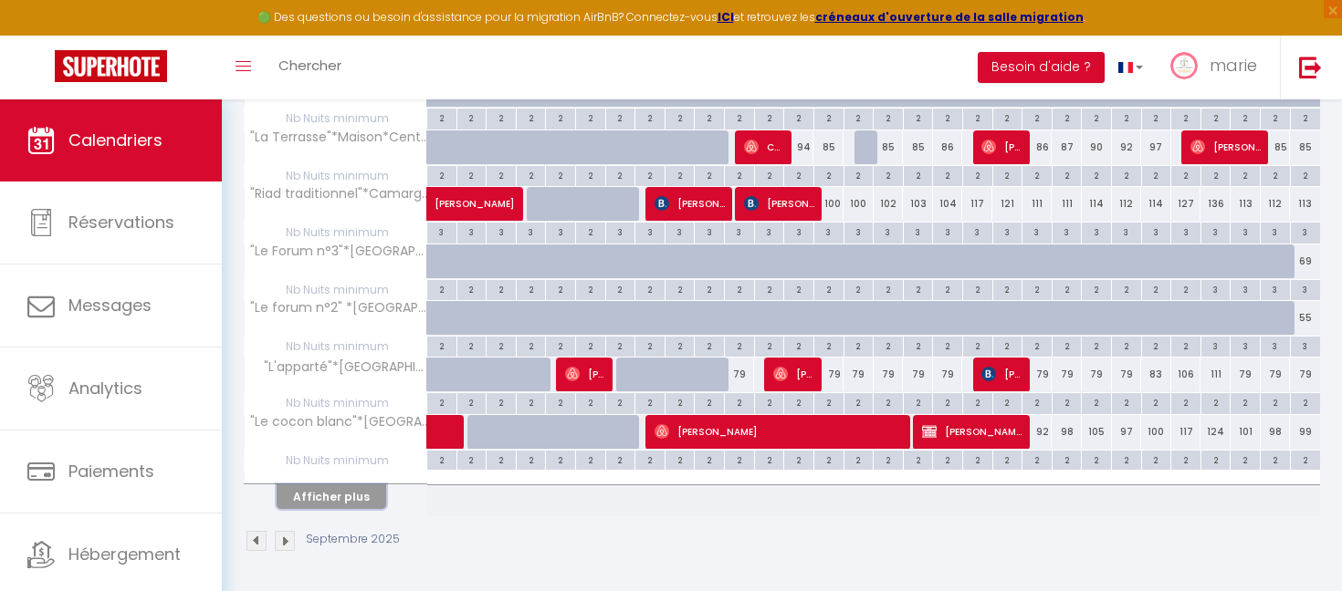
click at [361, 497] on button "Afficher plus" at bounding box center [332, 497] width 110 height 25
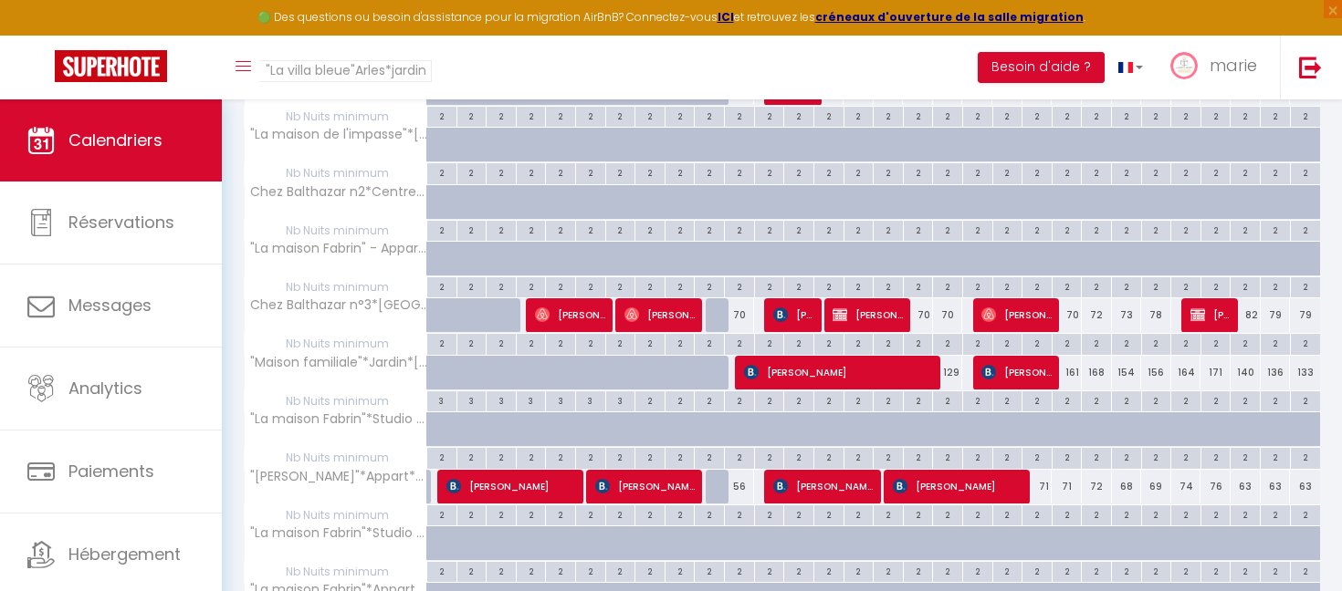
scroll to position [2940, 0]
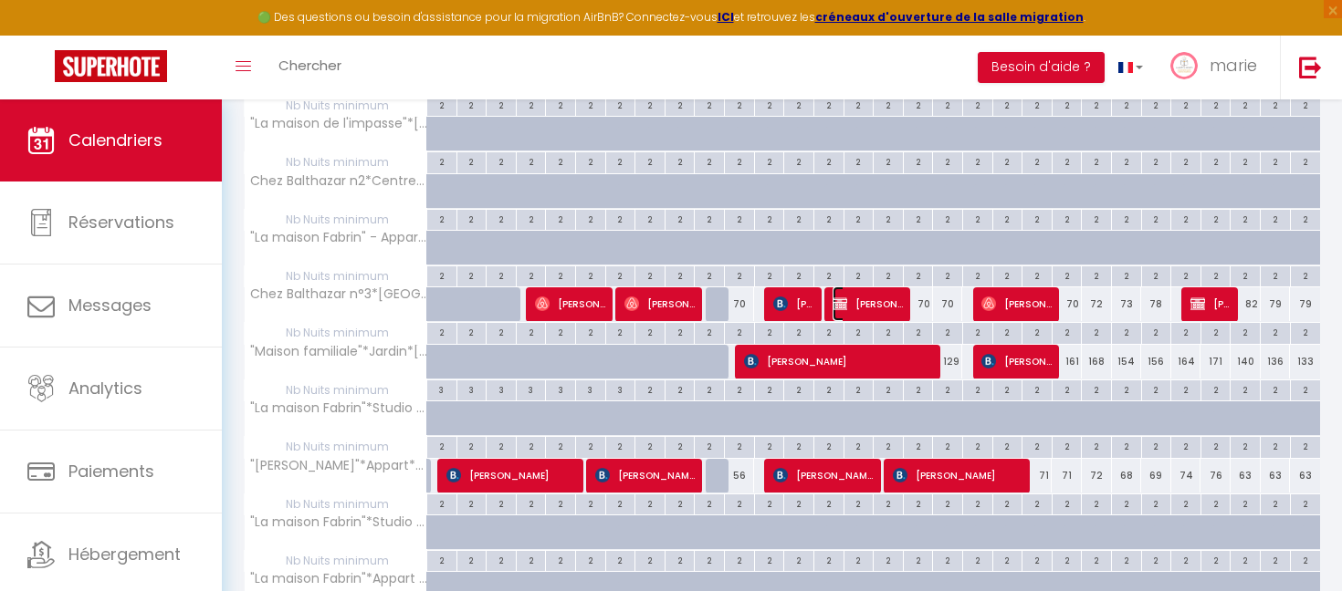
click at [888, 309] on span "[PERSON_NAME]" at bounding box center [867, 304] width 70 height 35
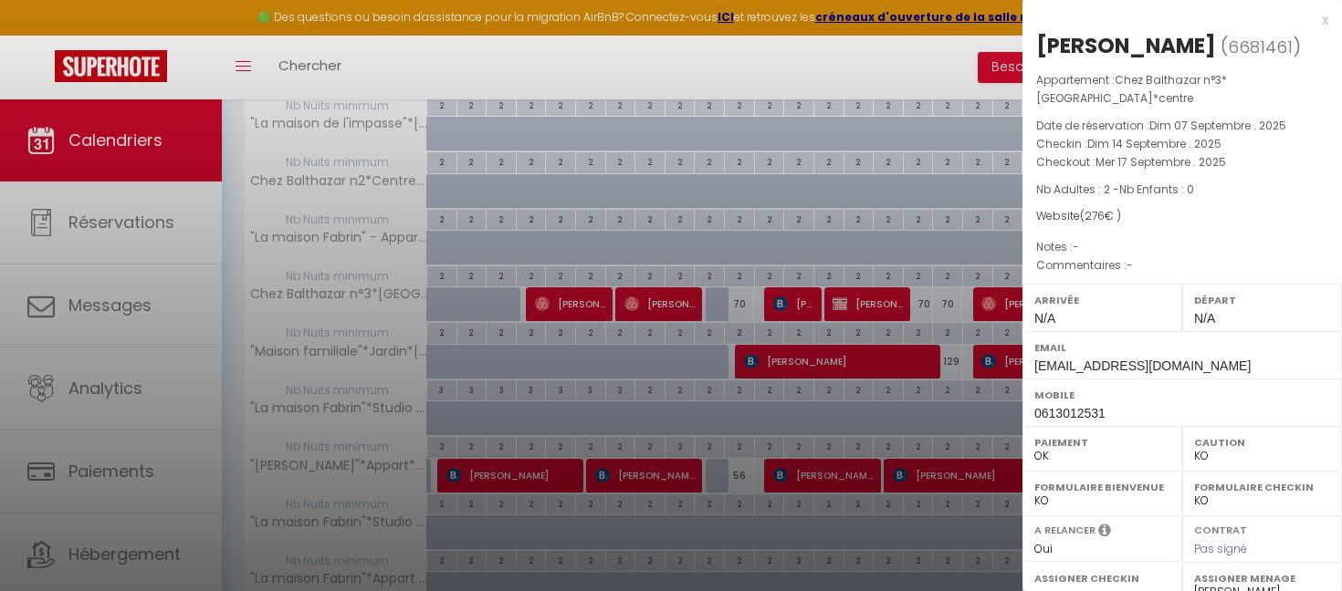
click at [888, 309] on div at bounding box center [671, 295] width 1342 height 591
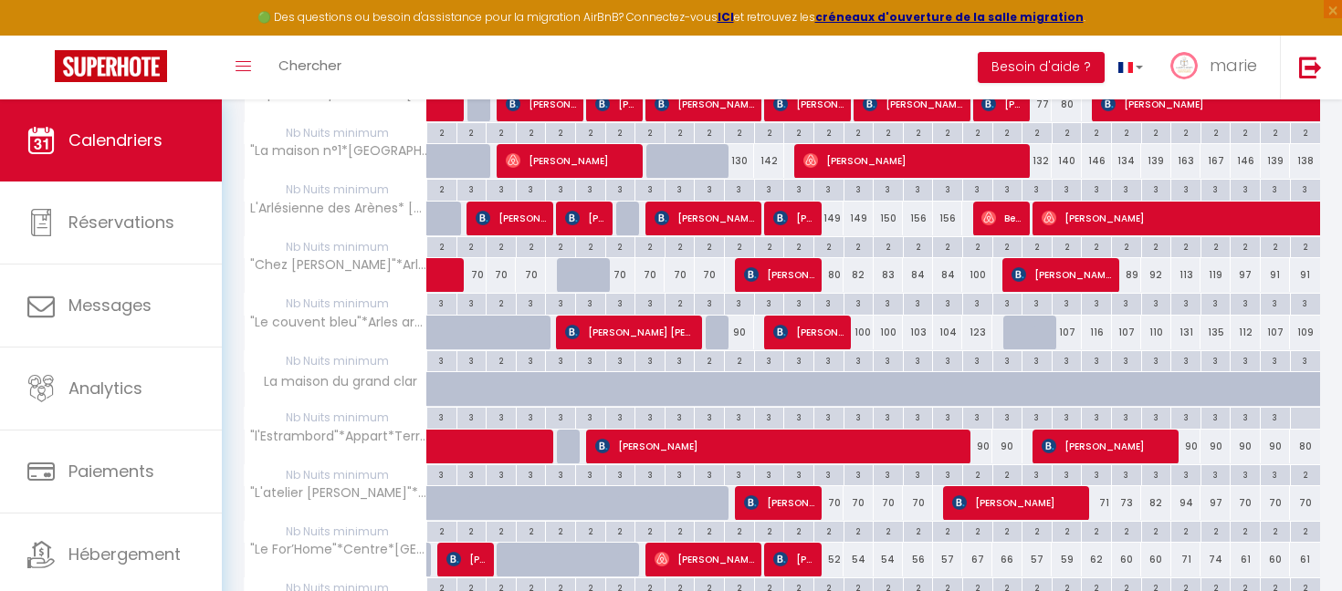
scroll to position [2393, 0]
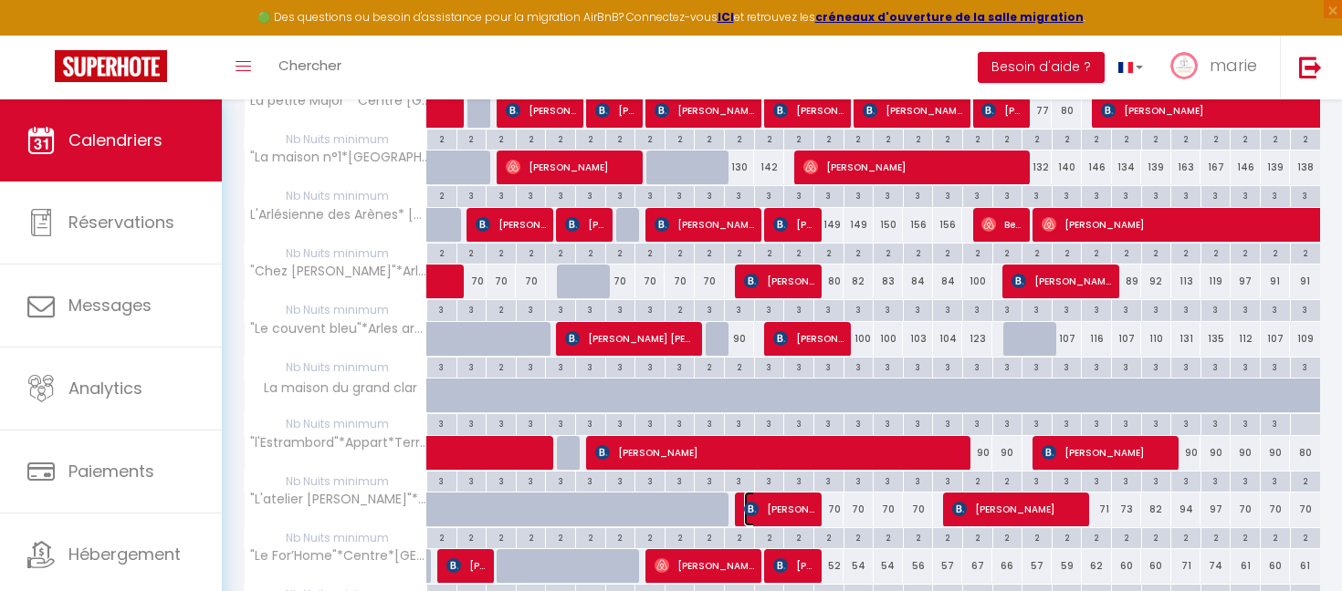
click at [763, 518] on span "[PERSON_NAME]" at bounding box center [779, 509] width 70 height 35
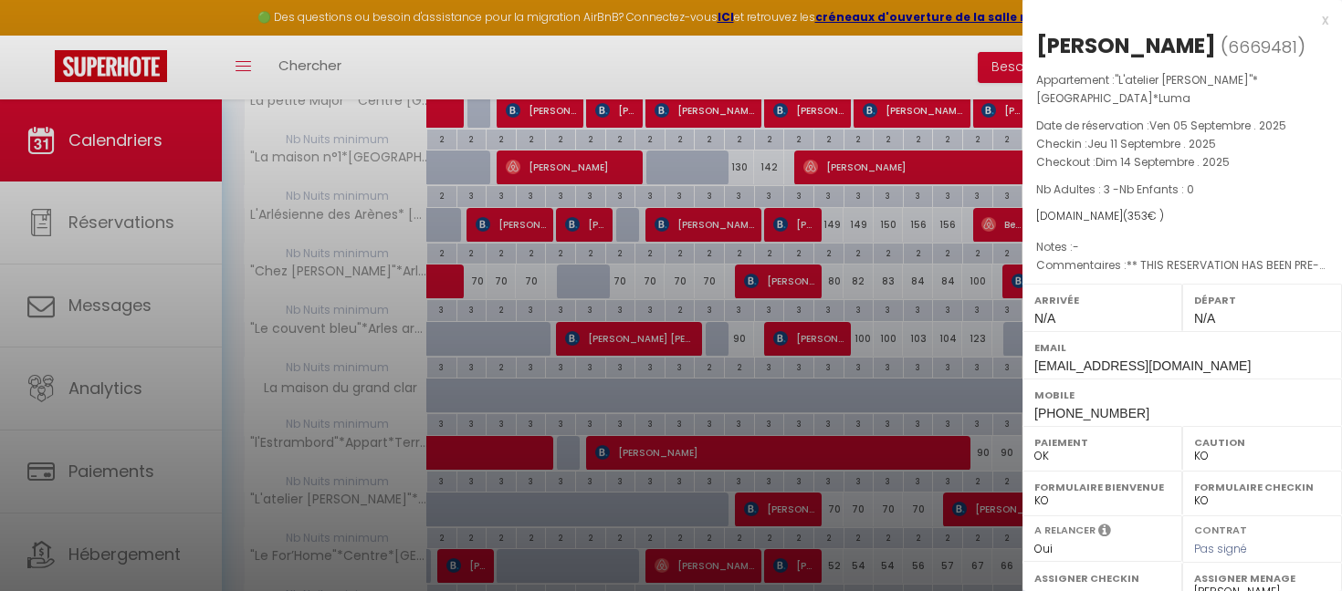
click at [763, 518] on div at bounding box center [671, 295] width 1342 height 591
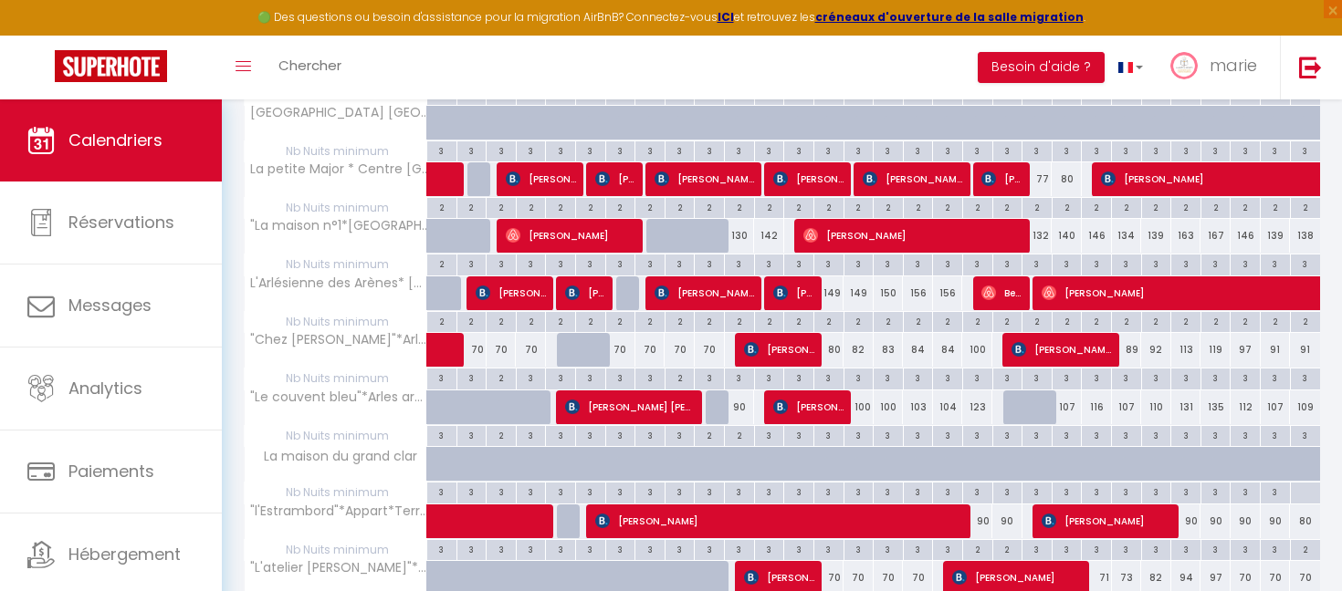
scroll to position [2322, 0]
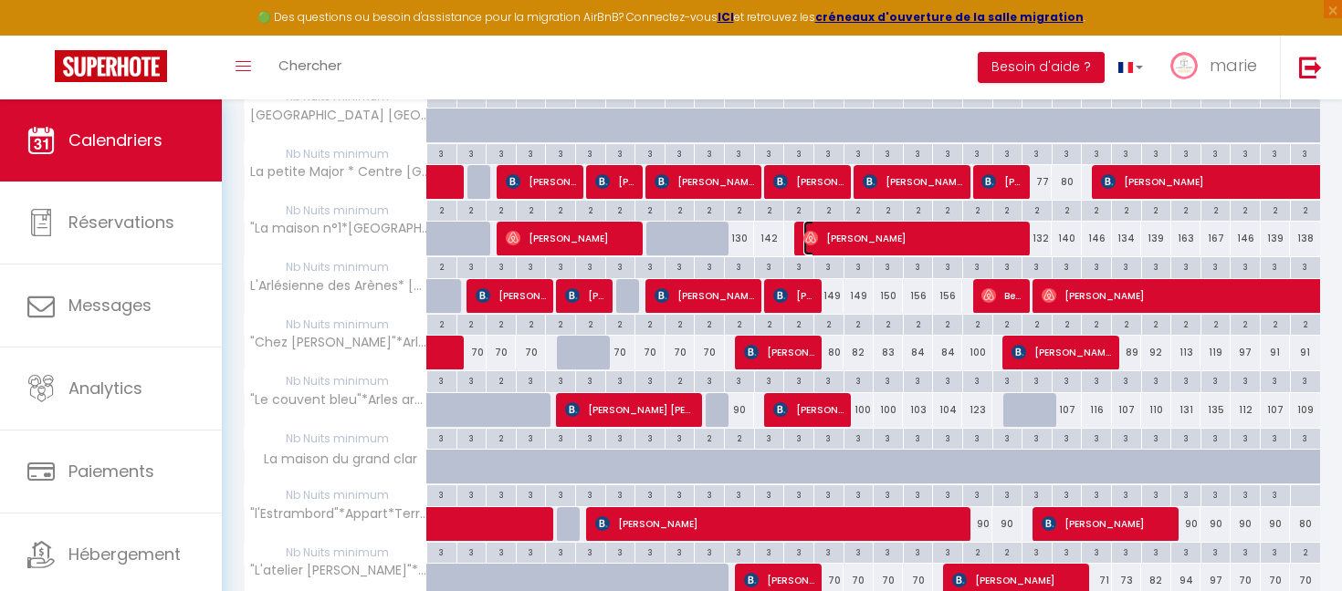
click at [816, 237] on img at bounding box center [810, 238] width 15 height 15
select select "OK"
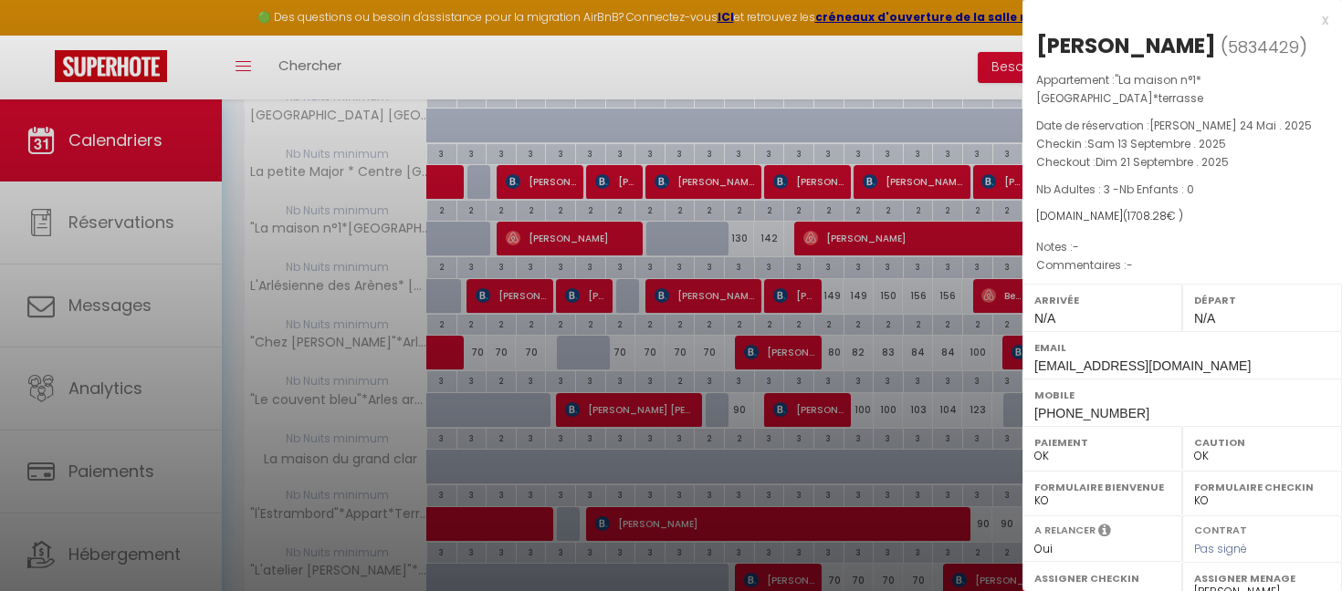
click at [816, 237] on div at bounding box center [671, 295] width 1342 height 591
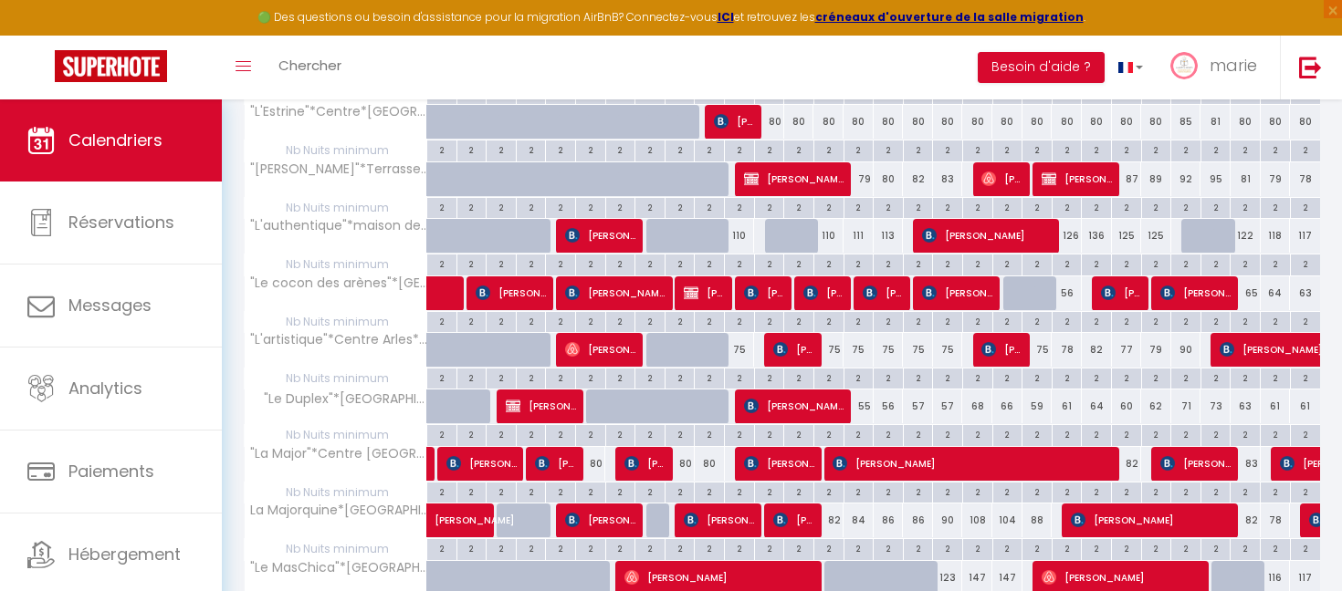
scroll to position [0, 0]
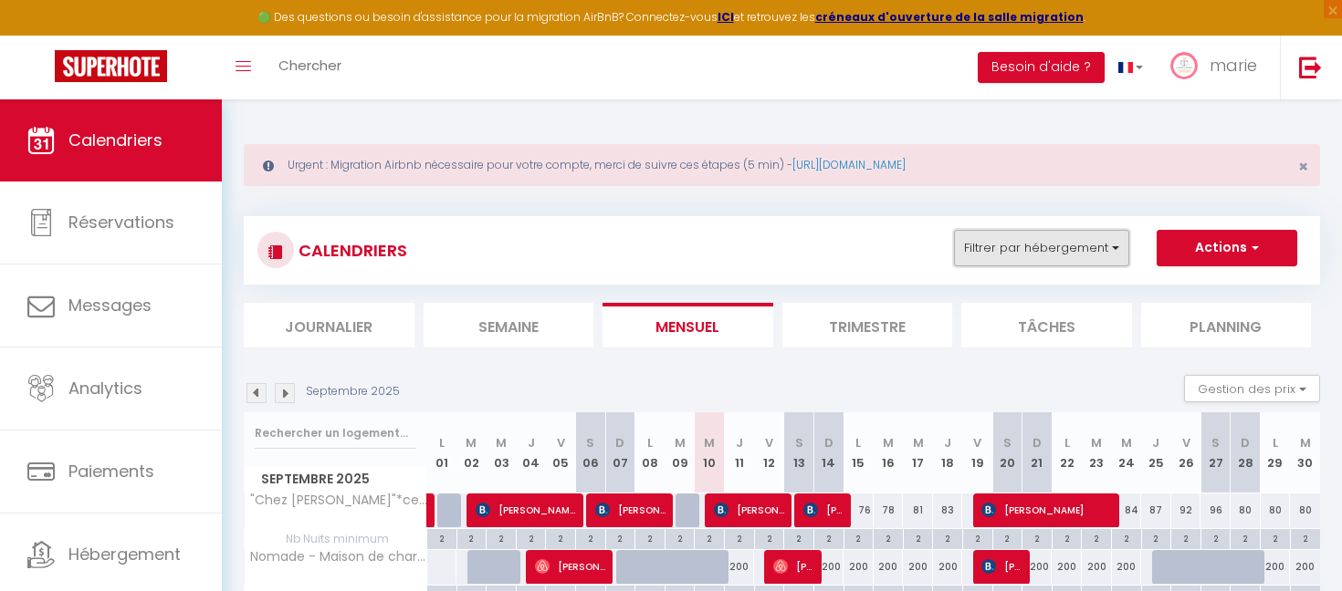
click at [999, 243] on button "Filtrer par hébergement" at bounding box center [1041, 248] width 175 height 37
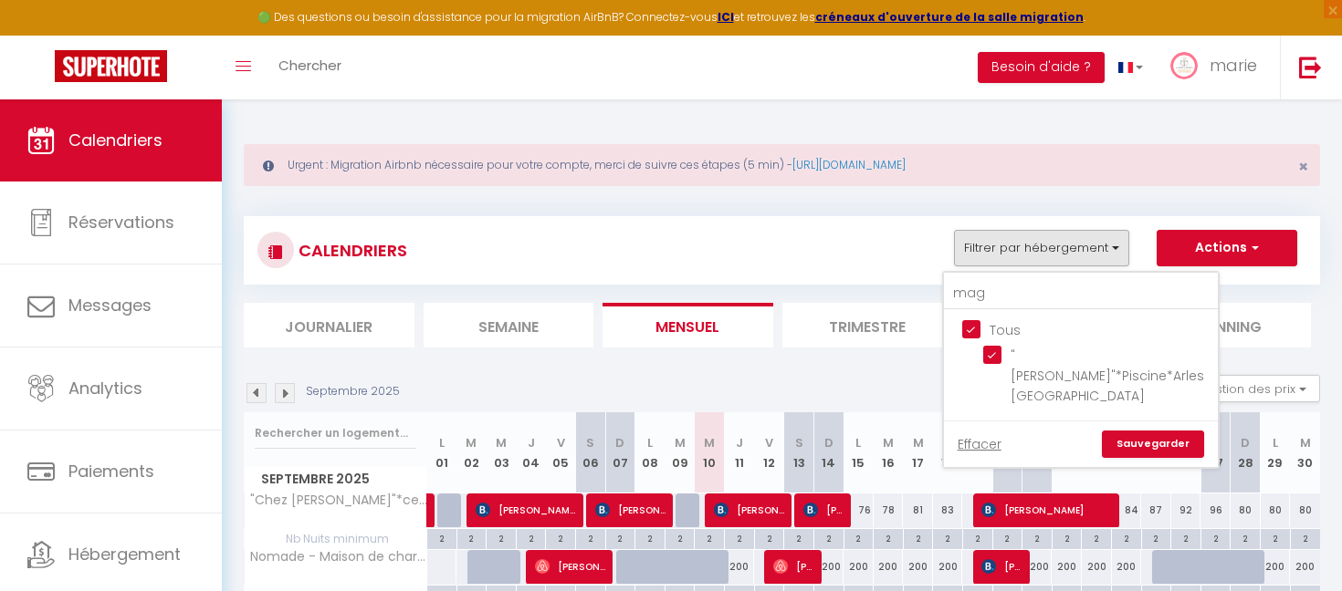
click at [970, 327] on input "Tous" at bounding box center [1099, 328] width 274 height 18
checkbox input "false"
click at [970, 327] on input "Tous" at bounding box center [1099, 328] width 274 height 18
checkbox input "true"
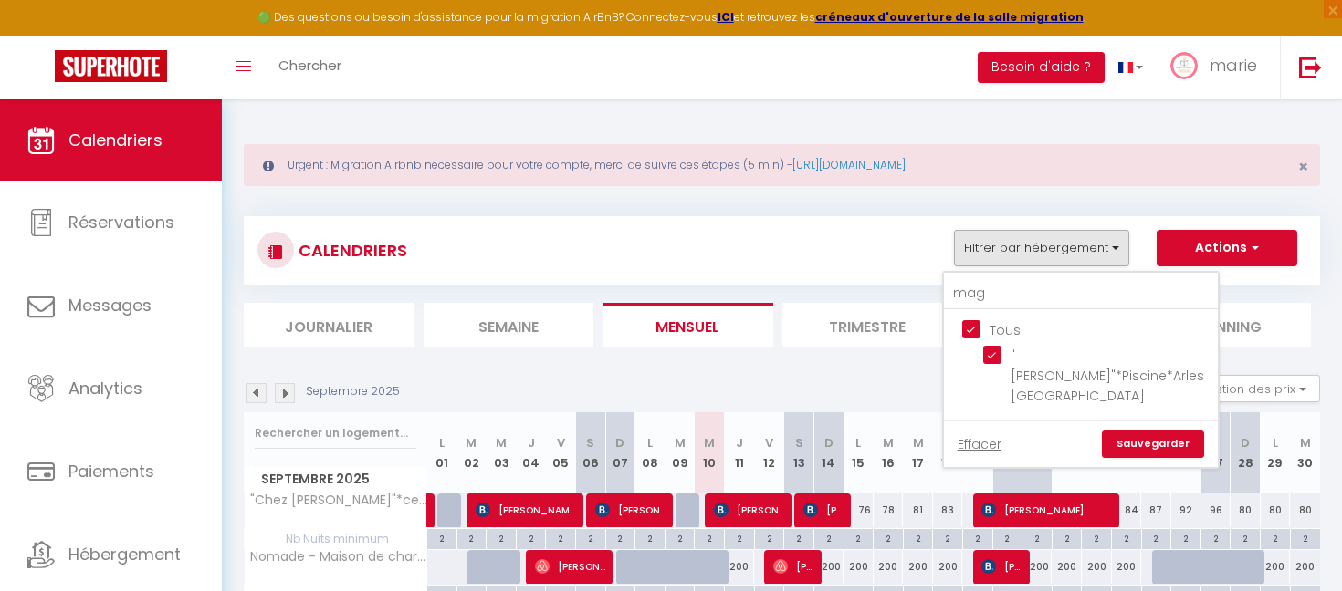
checkbox input "true"
click at [976, 329] on input "Tous" at bounding box center [1099, 328] width 274 height 18
checkbox input "false"
click at [975, 292] on input "mag" at bounding box center [1081, 293] width 274 height 33
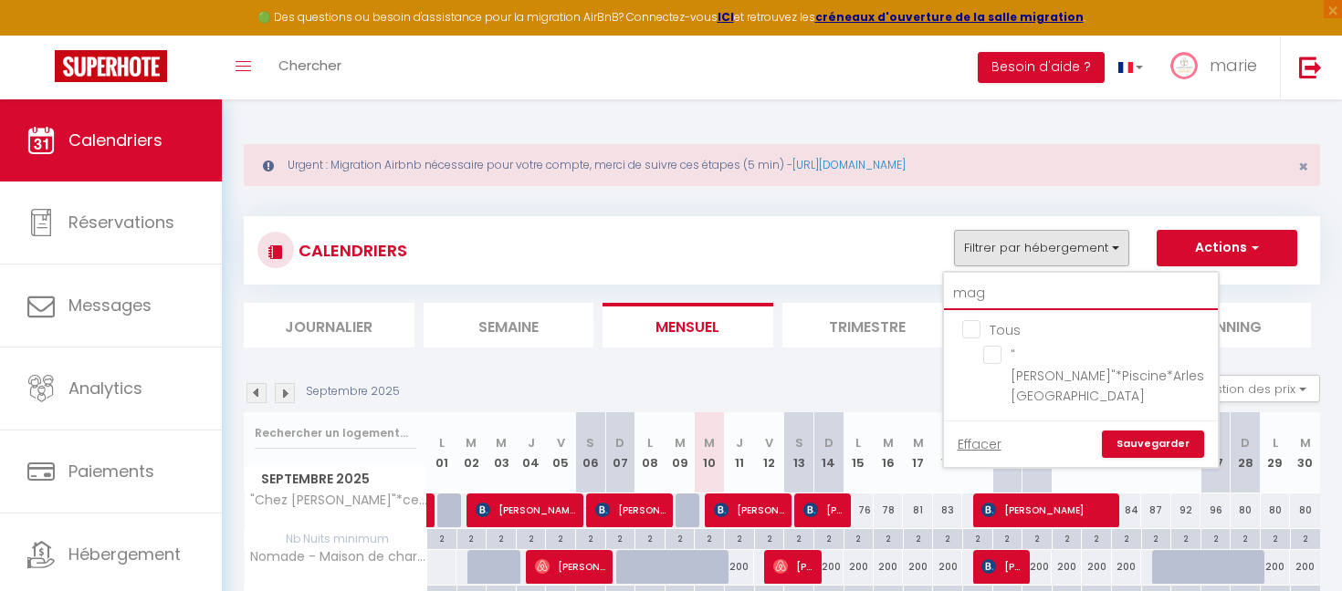
click at [975, 292] on input "mag" at bounding box center [1081, 293] width 274 height 33
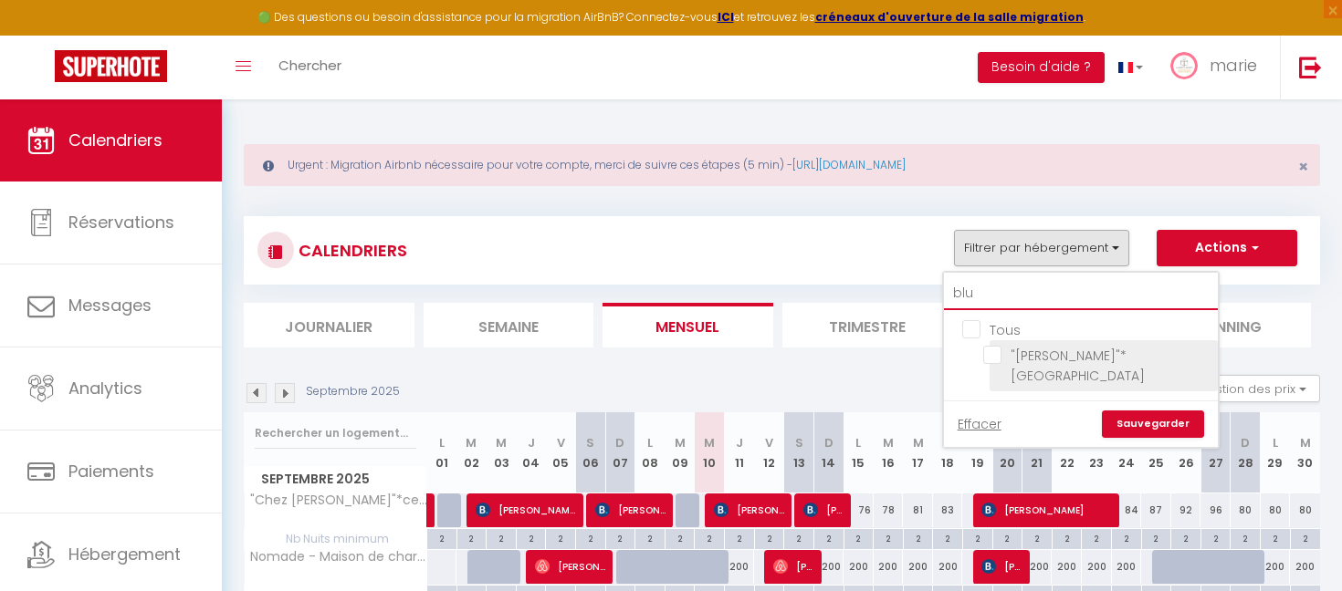
type input "blu"
click at [984, 360] on input ""[PERSON_NAME]"*[GEOGRAPHIC_DATA]" at bounding box center [1097, 355] width 228 height 18
checkbox input "true"
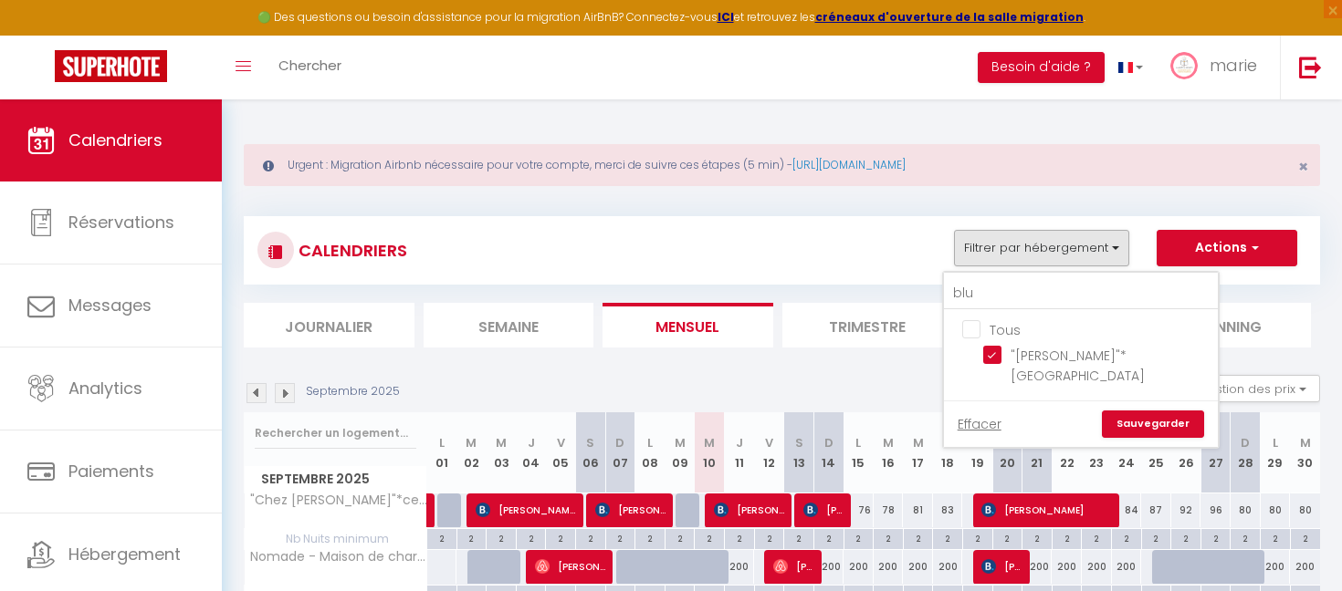
click at [1156, 411] on link "Sauvegarder" at bounding box center [1153, 424] width 102 height 27
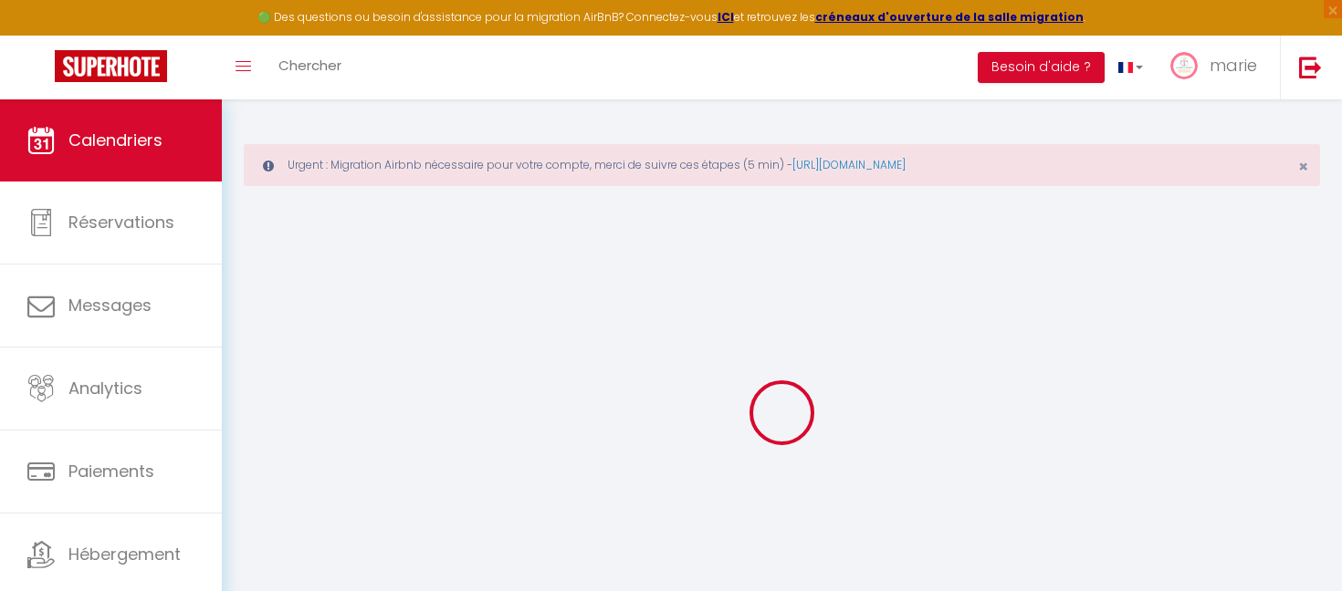
select select "0"
select select "25260"
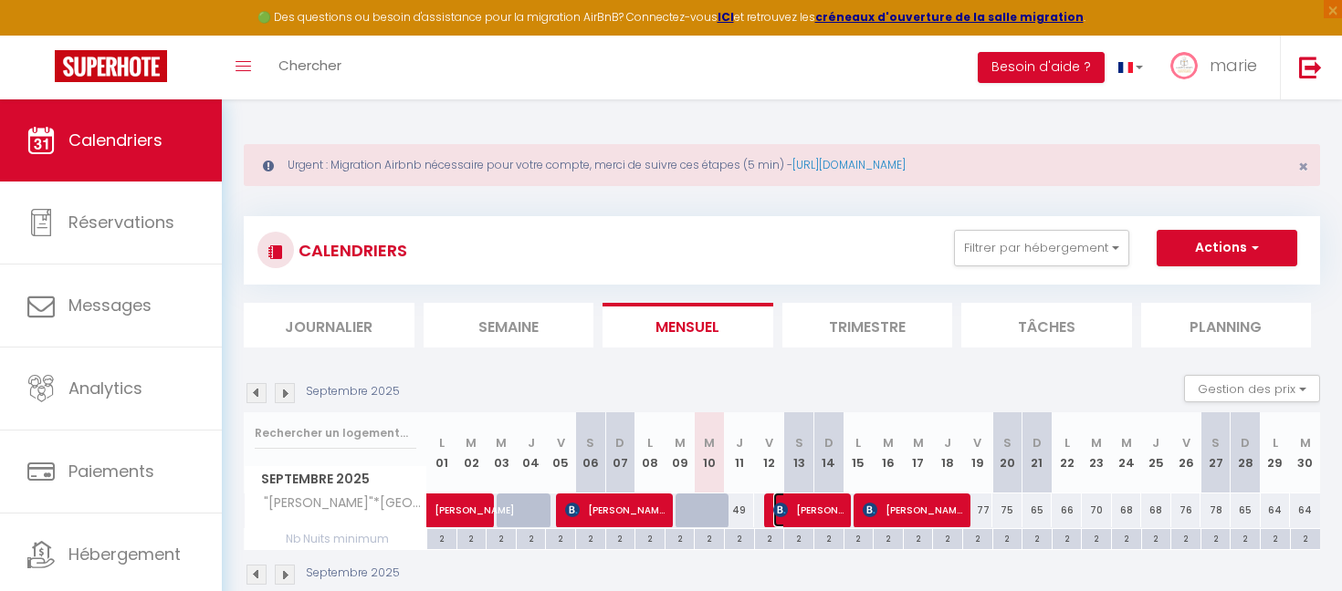
click at [788, 510] on span "[PERSON_NAME]" at bounding box center [808, 510] width 70 height 35
select select "KO"
select select "22454"
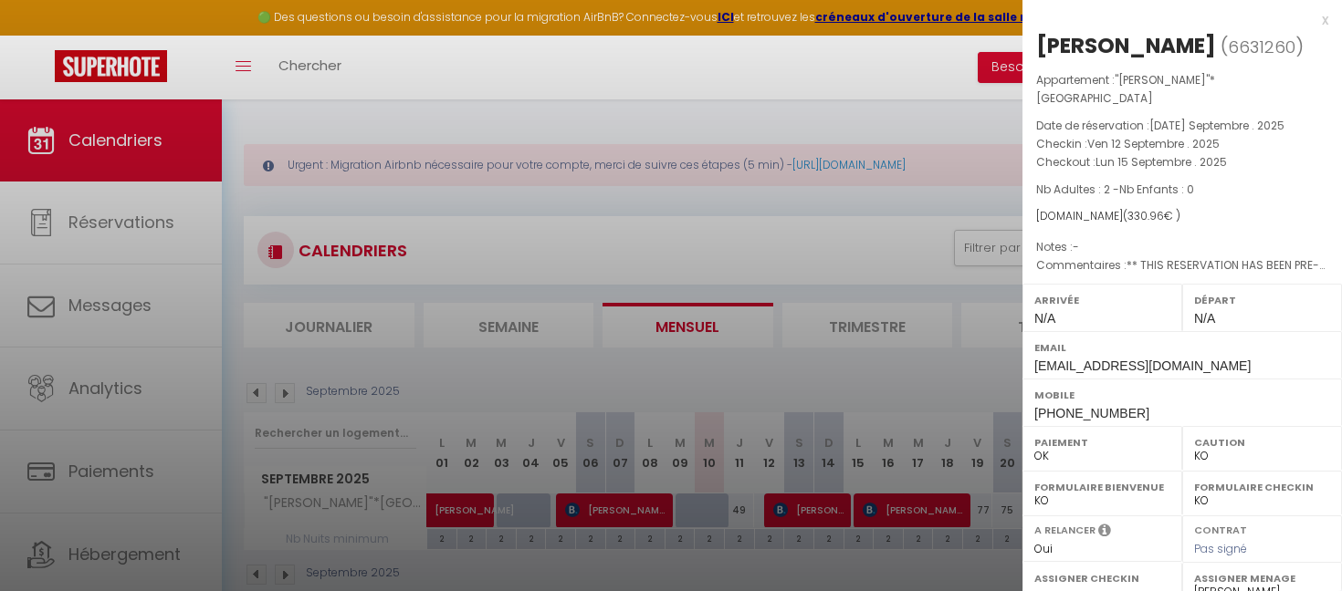
drag, startPoint x: 1043, startPoint y: 39, endPoint x: 1219, endPoint y: 47, distance: 175.4
click at [1216, 47] on div "[PERSON_NAME]" at bounding box center [1126, 45] width 180 height 29
copy div "[PERSON_NAME]"
